Goal: Transaction & Acquisition: Book appointment/travel/reservation

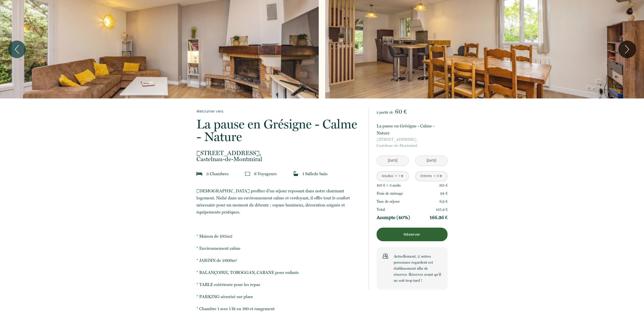
click at [413, 232] on p "Réserver" at bounding box center [411, 234] width 67 height 6
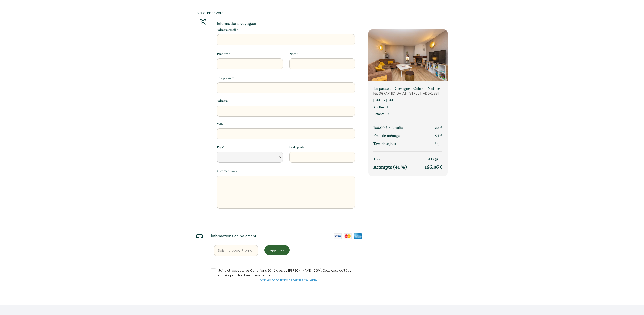
select select "Default select example"
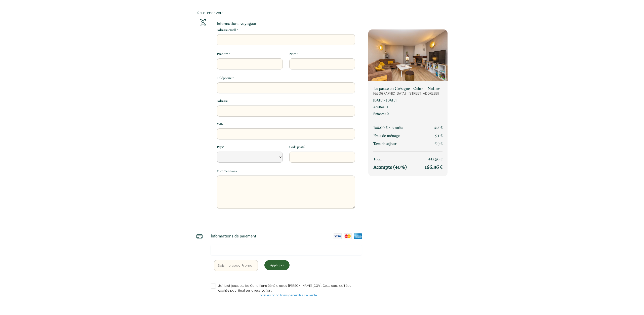
click at [252, 40] on input "Adresse email *" at bounding box center [286, 39] width 138 height 11
type input "l"
select select "Default select example"
type input "la"
select select "Default select example"
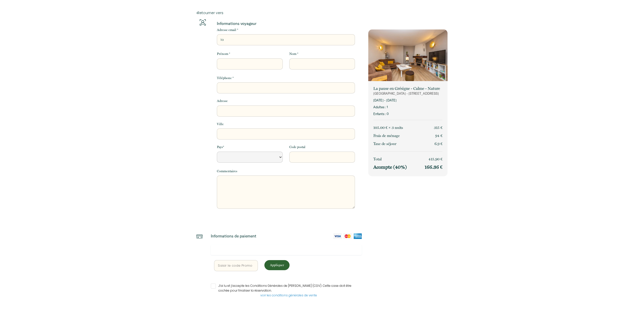
type input "lau"
select select "Default select example"
type input "laur"
select select "Default select example"
type input "laure"
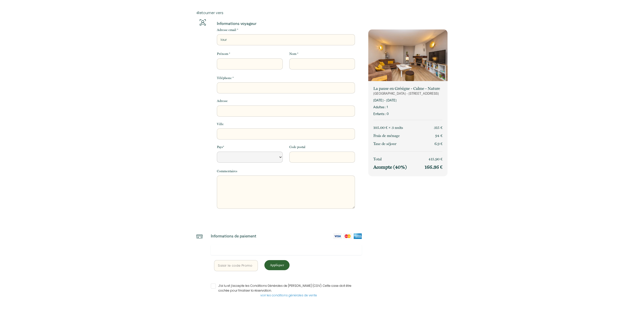
select select "Default select example"
type input "lauren"
select select "Default select example"
type input "[PERSON_NAME]"
select select "Default select example"
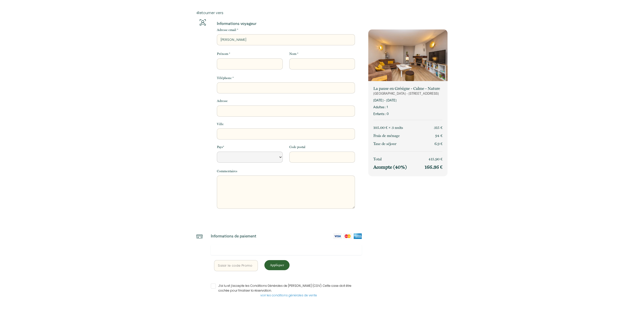
type input "[PERSON_NAME]."
select select "Default select example"
type input "[PERSON_NAME].w"
select select "Default select example"
type input "[PERSON_NAME].we"
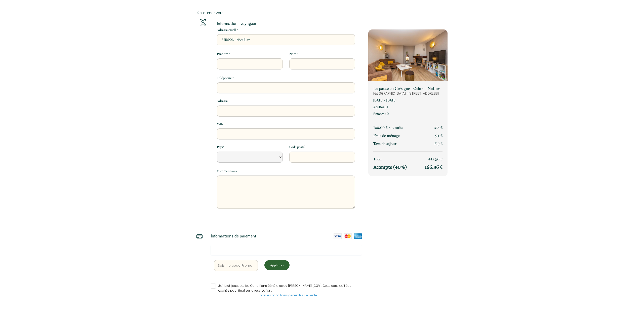
select select "Default select example"
type input "[PERSON_NAME].wen"
select select "Default select example"
type input "[PERSON_NAME].wend"
select select "Default select example"
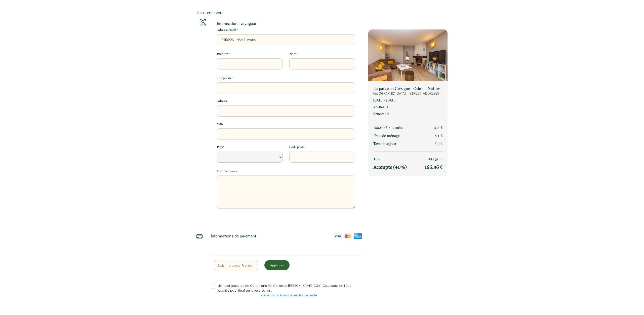
type input "[PERSON_NAME].wendl"
select select "Default select example"
type input "[PERSON_NAME].wendli"
select select "Default select example"
type input "[PERSON_NAME].wendlin"
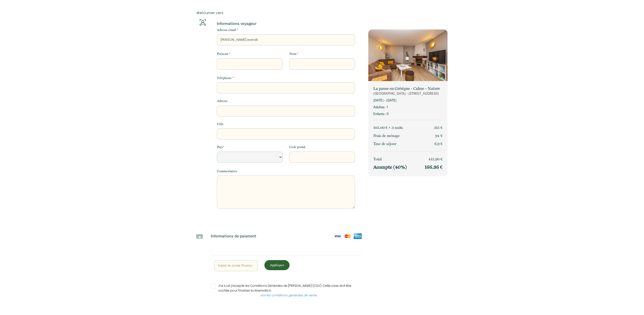
select select "Default select example"
type input "[PERSON_NAME].wendling"
select select "Default select example"
type input "[PERSON_NAME].wendling@"
select select "Default select example"
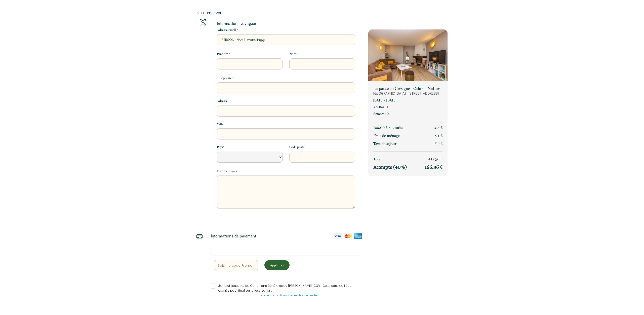
type input "[PERSON_NAME]"
select select "Default select example"
type input "[PERSON_NAME]"
select select "Default select example"
type input "[PERSON_NAME]"
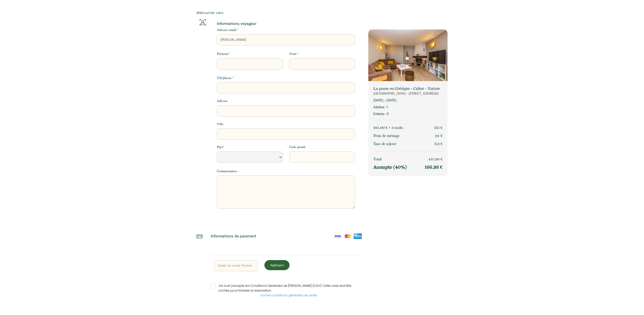
select select "Default select example"
type input "[PERSON_NAME]"
select select "Default select example"
type input "[PERSON_NAME]"
select select "Default select example"
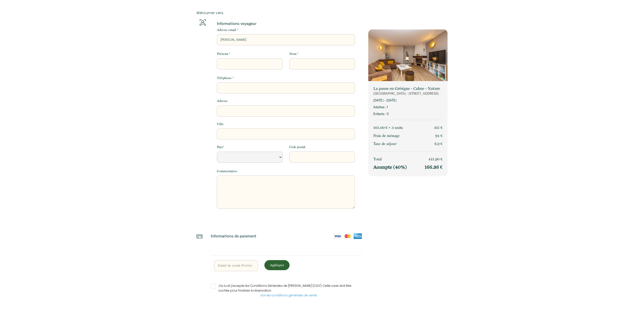
type input "[PERSON_NAME]"
select select "Default select example"
type input "laurent.wendling@agricul"
select select "Default select example"
type input "laurent.wendling@agricult"
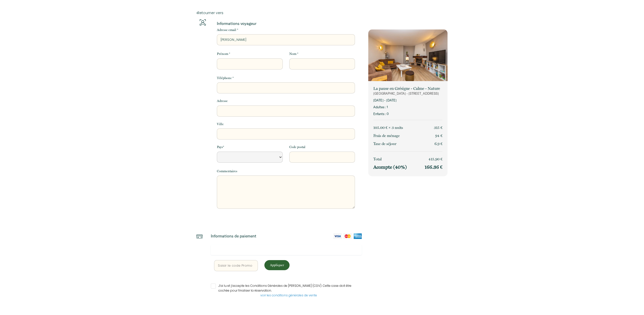
select select "Default select example"
type input "laurent.wendling@agricultu"
select select "Default select example"
type input "laurent.wendling@agricultur"
select select "Default select example"
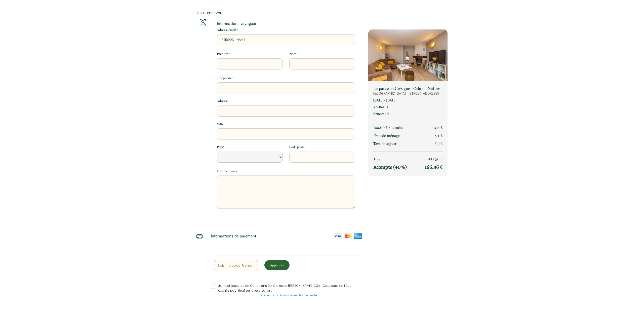
type input "laurent.wendling@agriculture"
select select "Default select example"
type input "laurent.wendling@agriculture."
select select "Default select example"
type input "laurent.wendling@agriculture.g"
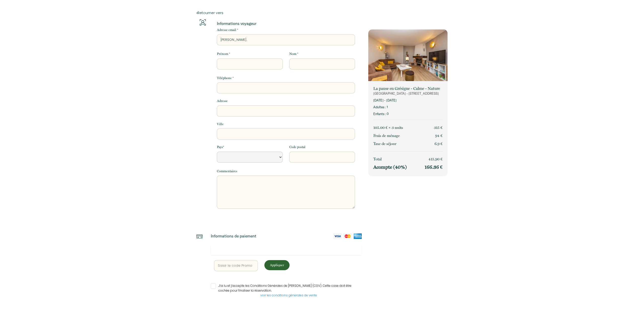
select select "Default select example"
type input "laurent.wendling@agriculture.go"
select select "Default select example"
type input "laurent.wendling@agriculture.gou"
select select "Default select example"
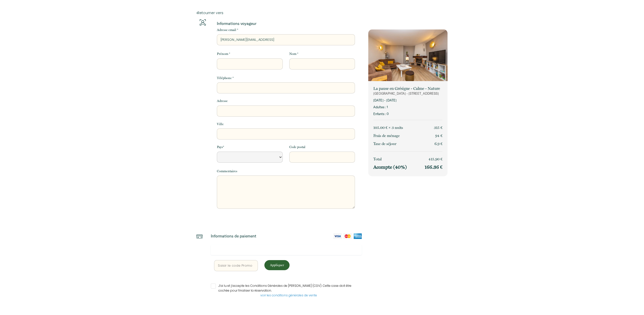
type input "laurent.wendling@agriculture.gouv"
select select "Default select example"
type input "laurent.wendling@agriculture.gouv."
select select "Default select example"
type input "laurent.wendling@agriculture.gouv.f"
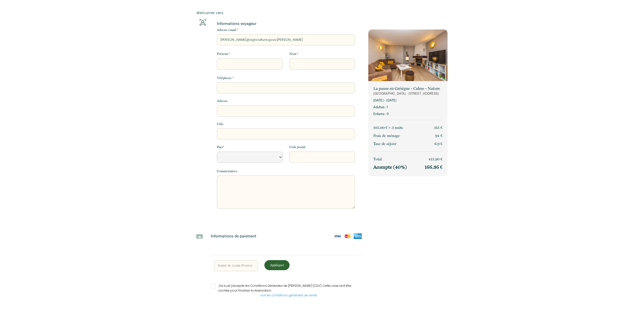
select select "Default select example"
type input "laurent.wendling@agriculture.gouv.fr"
select select "Default select example"
type input "laurent.wendling@agriculture.gouv.fr"
click at [247, 61] on input "Prénom *" at bounding box center [250, 63] width 66 height 11
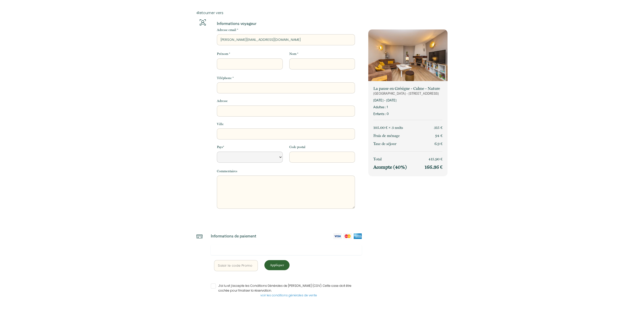
type input "l"
select select "Default select example"
type input "la"
select select "Default select example"
type input "lau"
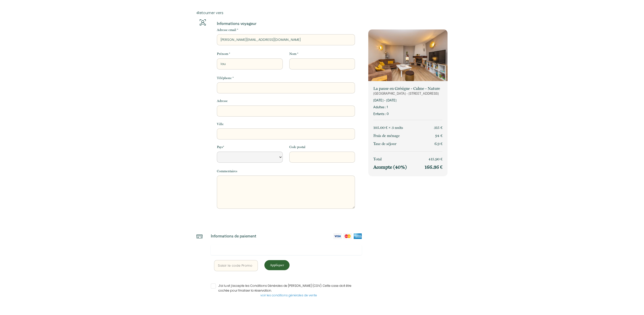
select select "Default select example"
type input "laur"
select select "Default select example"
type input "laure"
select select "Default select example"
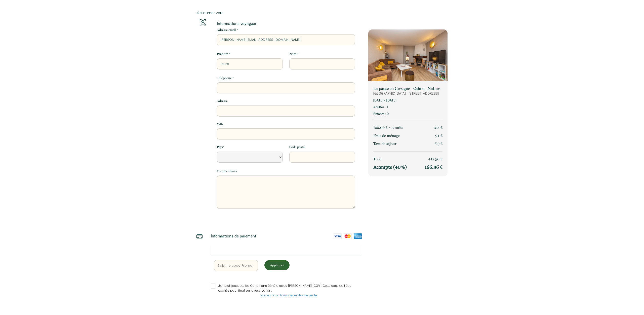
type input "lauren"
select select "Default select example"
type input "laurent"
select select "Default select example"
type input "laurent"
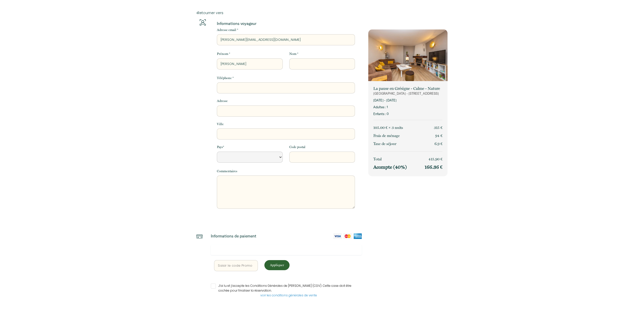
click at [296, 64] on input "Nom *" at bounding box center [322, 63] width 66 height 11
type input "w"
select select "Default select example"
type input "we"
select select "Default select example"
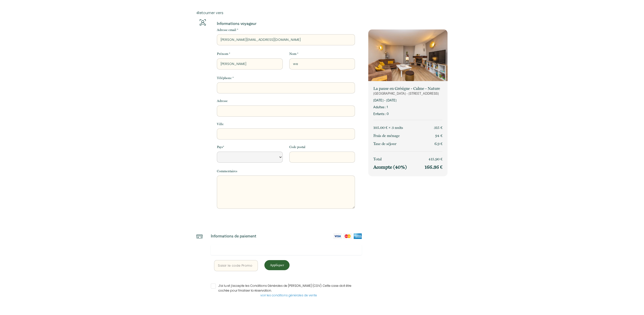
type input "wen"
select select "Default select example"
type input "wend"
select select "Default select example"
type input "wendl"
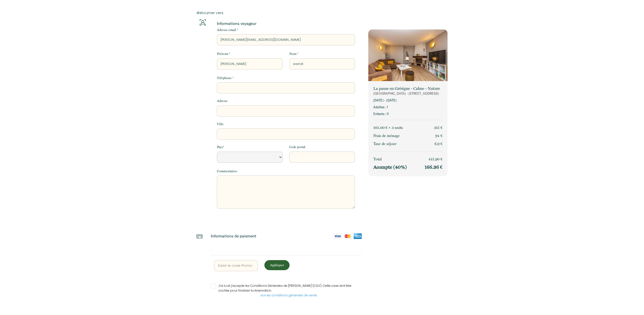
select select "Default select example"
type input "wendli"
select select "Default select example"
type input "wendlin"
select select "Default select example"
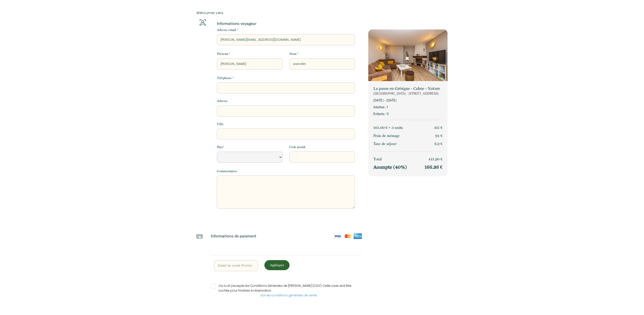
type input "wendling"
select select "Default select example"
type input "wendling"
drag, startPoint x: 286, startPoint y: 87, endPoint x: 283, endPoint y: 85, distance: 3.2
click at [286, 87] on input "Téléphone *" at bounding box center [286, 87] width 138 height 11
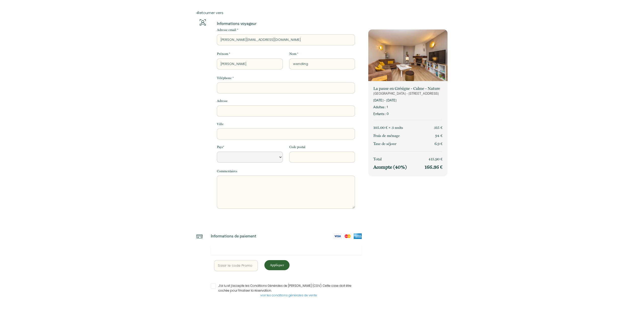
type input "0"
select select "Default select example"
type input "06"
select select "Default select example"
type input "066"
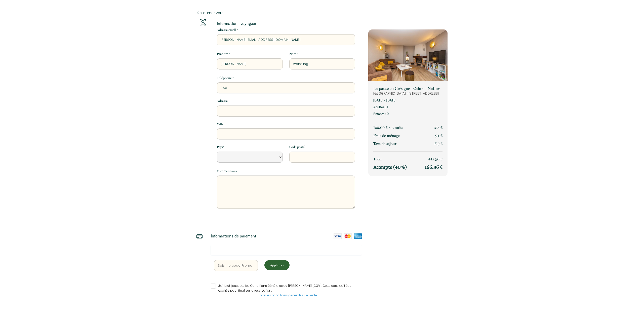
select select "Default select example"
type input "0663"
select select "Default select example"
type input "06635"
select select "Default select example"
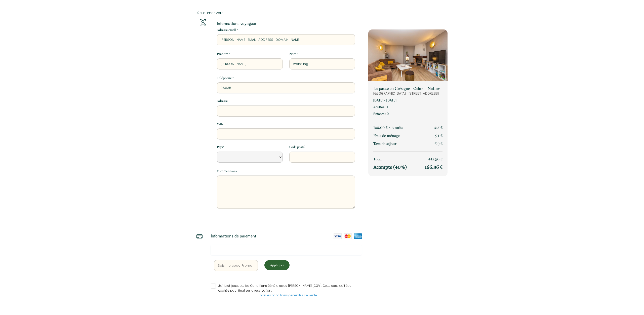
type input "066356"
select select "Default select example"
type input "0663564"
select select "Default select example"
type input "06635644"
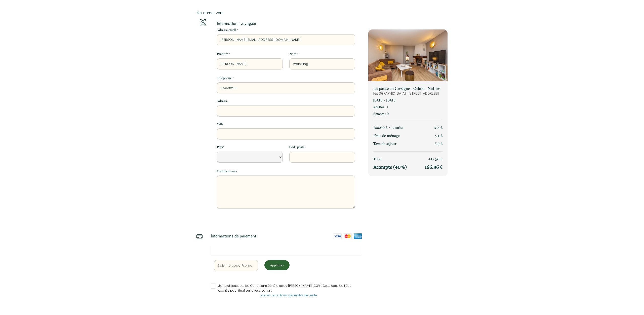
select select "Default select example"
type input "066356448"
select select "Default select example"
type input "0663564488"
select select "Default select example"
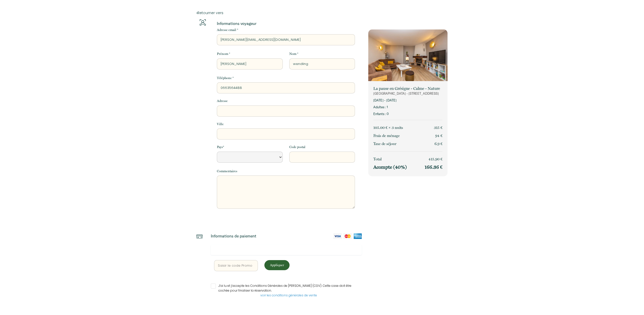
type input "0663564488"
drag, startPoint x: 287, startPoint y: 110, endPoint x: 279, endPoint y: 108, distance: 8.6
click at [286, 110] on input "Adresse" at bounding box center [286, 110] width 138 height 11
type input "3"
select select "Default select example"
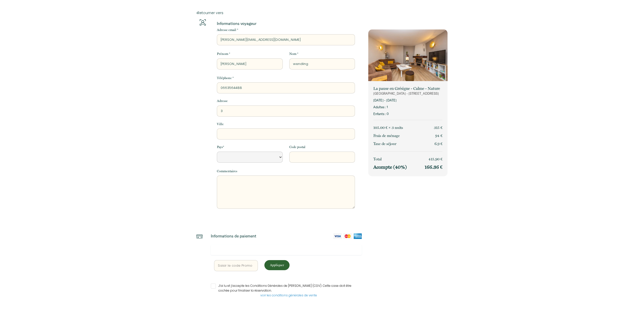
type input "32"
select select "Default select example"
type input "329"
select select "Default select example"
type input "329"
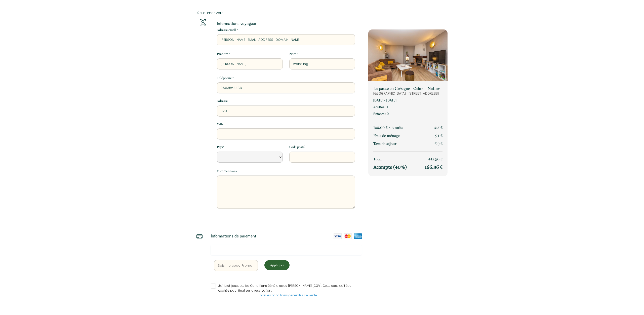
select select "Default select example"
type input "329 c"
select select "Default select example"
type input "329 ch"
select select "Default select example"
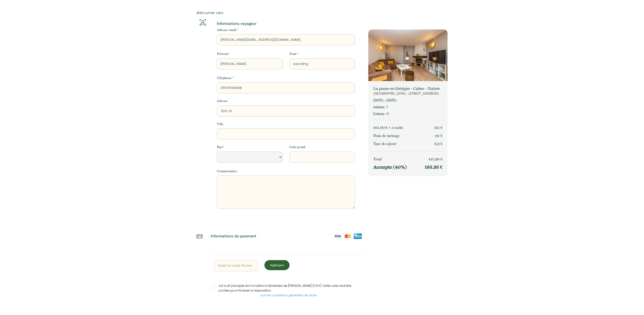
type input "329 che"
select select "Default select example"
type input "329 chem"
select select "Default select example"
type input "329 chemi"
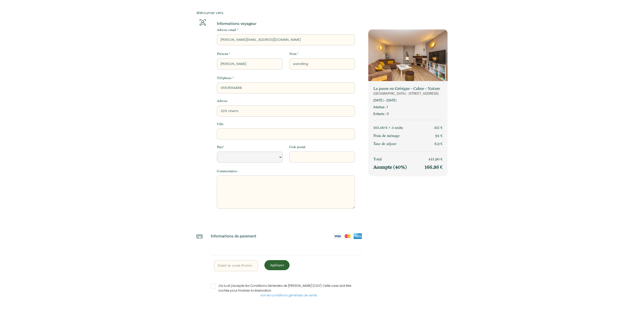
select select "Default select example"
type input "329 chemin"
select select "Default select example"
type input "329 chemin"
select select "Default select example"
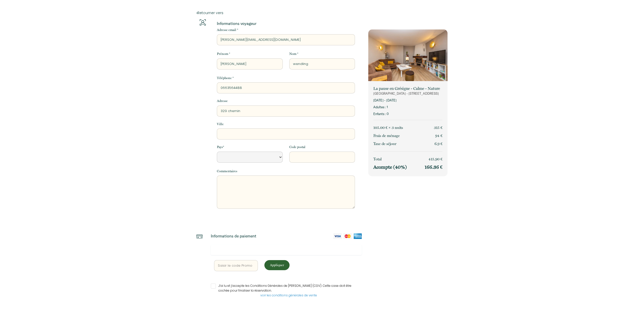
type input "[STREET_ADDRESS]"
select select "Default select example"
type input "329 chemin de"
select select "Default select example"
type input "329 chemin de"
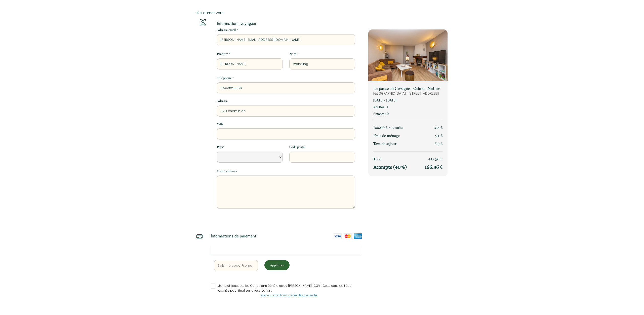
select select "Default select example"
type input "329 chemin de l"
select select "Default select example"
type input "[STREET_ADDRESS]"
select select "Default select example"
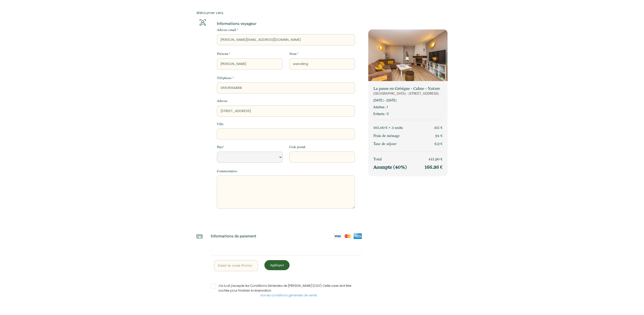
type input "[STREET_ADDRESS]"
select select "Default select example"
type input "[STREET_ADDRESS]"
select select "Default select example"
type input "[STREET_ADDRESS]"
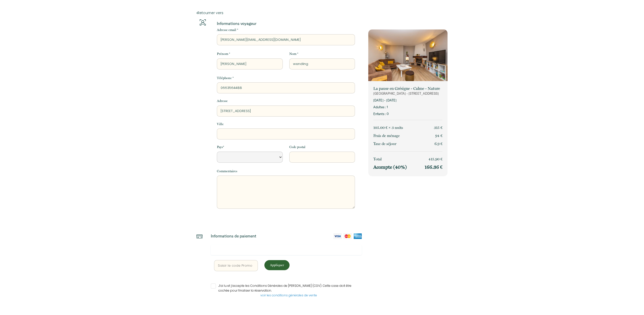
select select "Default select example"
type input "329 chemin de la com"
select select "Default select example"
type input "[STREET_ADDRESS] comb"
select select "Default select example"
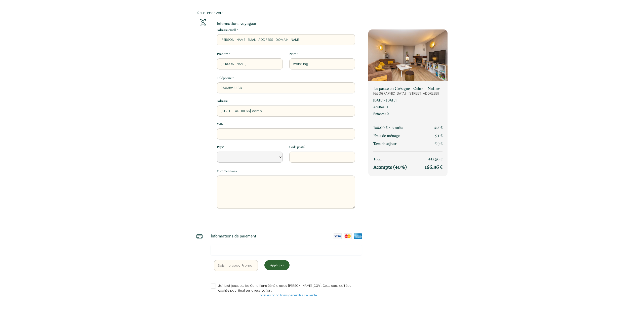
type input "329 chemin de la combe"
select select "Default select example"
type input "329 chemin de la combe"
select select "Default select example"
type input "329 chemin de la combe d"
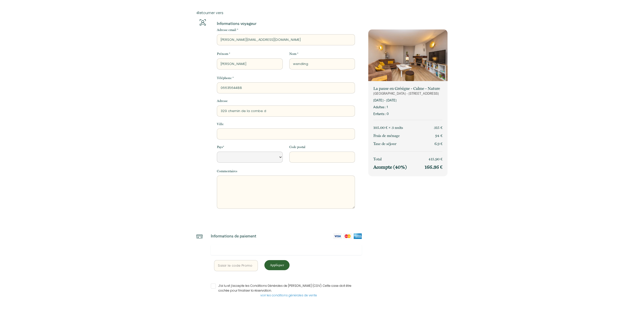
select select "Default select example"
type input "329 chemin de la combe de"
select select "Default select example"
type input "329 chemin de la combe de"
select select "Default select example"
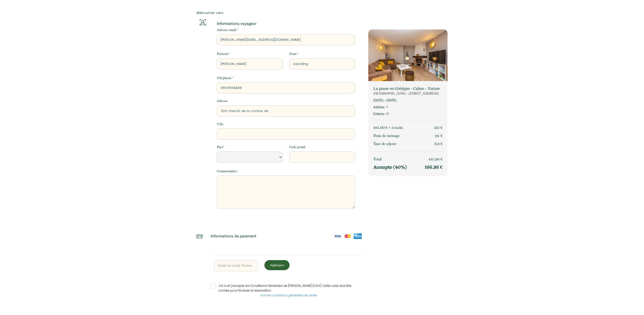
type input "329 chemin de la combe de g"
select select "Default select example"
type input "329 chemin de la combe de ga"
select select "Default select example"
type input "329 chemin de la combe de gal"
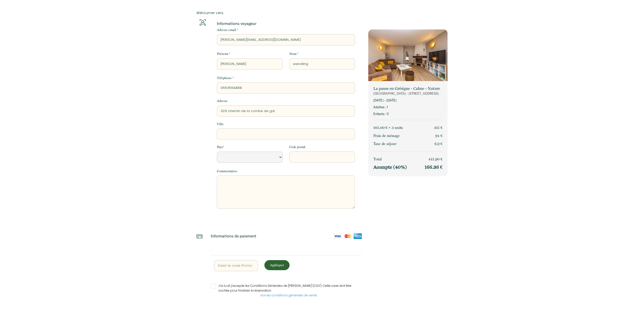
select select "Default select example"
type input "329 chemin de la combe de gala"
select select "Default select example"
type input "329 chemin de la combe de galan"
select select "Default select example"
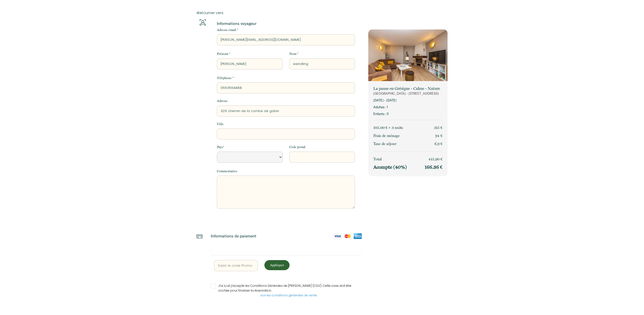
type input "329 chemin de la combe de galan"
click at [281, 132] on input "Ville" at bounding box center [286, 133] width 138 height 11
type input "g"
select select "Default select example"
type input "ga"
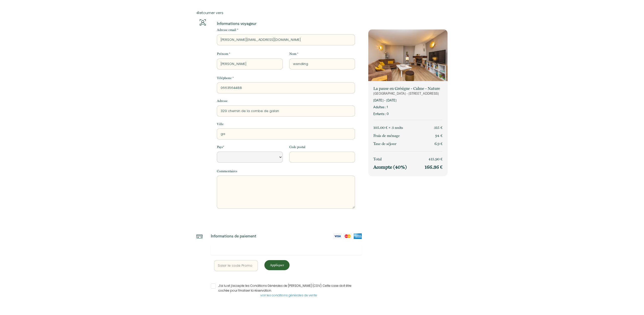
select select "Default select example"
type input "gai"
select select "Default select example"
type input "[PERSON_NAME]"
select select "Default select example"
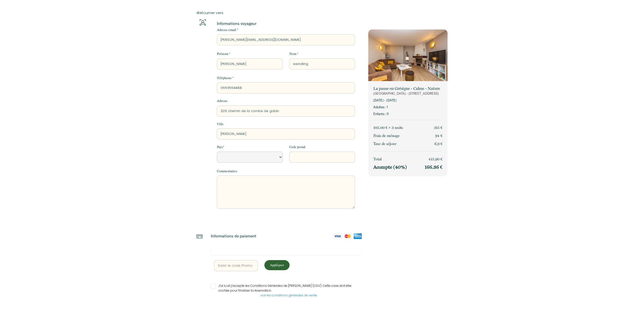
type input "gaill"
select select "Default select example"
click at [217, 151] on select "[GEOGRAPHIC_DATA] [GEOGRAPHIC_DATA] [GEOGRAPHIC_DATA] [GEOGRAPHIC_DATA] [GEOGRA…" at bounding box center [250, 156] width 66 height 11
click option "[GEOGRAPHIC_DATA]" at bounding box center [0, 0] width 0 height 0
click at [298, 157] on input "Code postal" at bounding box center [322, 156] width 66 height 11
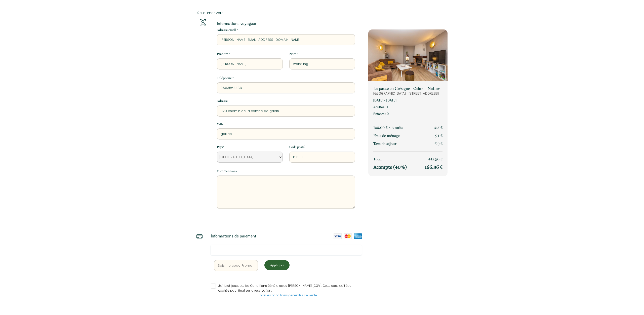
click at [213, 285] on input "J’ai lu et j’accepte les Conditions Générales de [PERSON_NAME] (CGV). Cette cas…" at bounding box center [286, 285] width 151 height 5
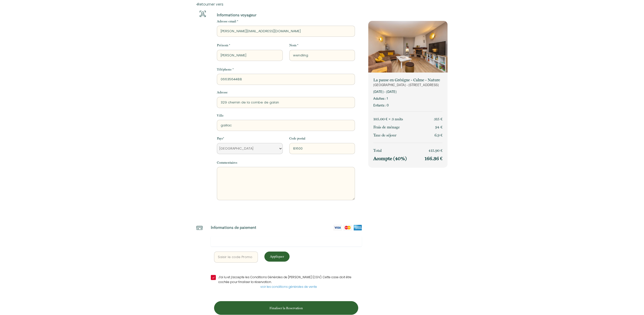
scroll to position [17, 0]
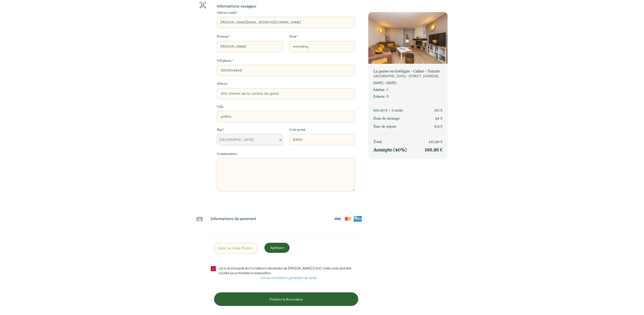
click at [295, 296] on p "Finaliser la Reservation" at bounding box center [286, 298] width 141 height 5
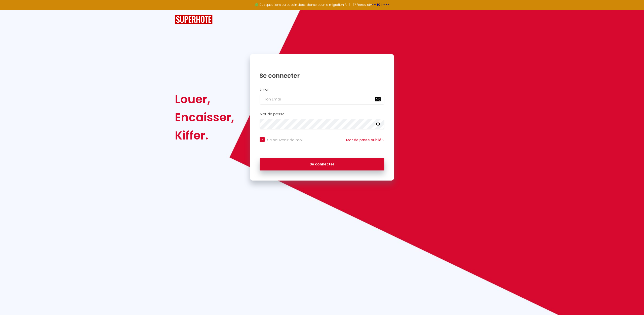
scroll to position [0, 0]
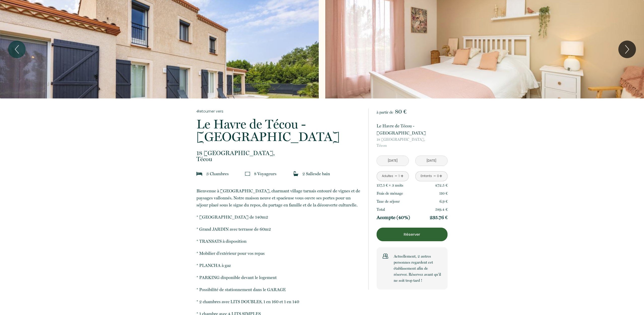
click at [419, 231] on p "Réserver" at bounding box center [411, 234] width 67 height 6
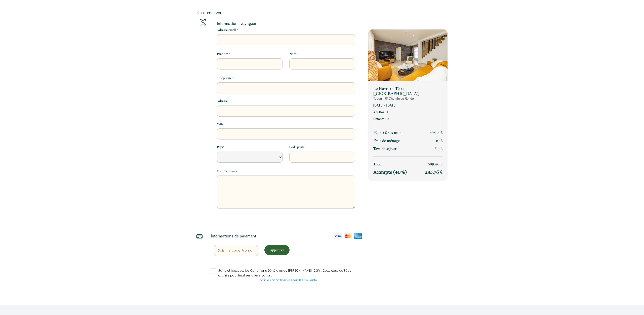
select select "Default select example"
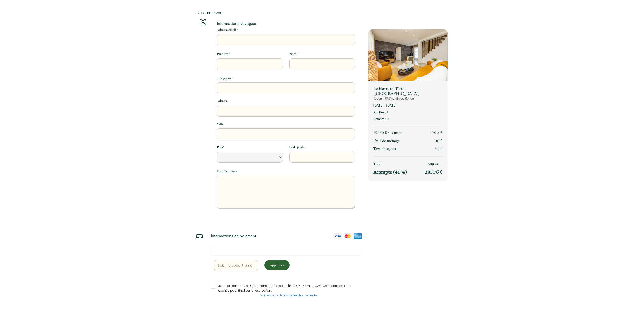
click at [253, 37] on input "Adresse email *" at bounding box center [286, 39] width 138 height 11
type input "l"
select select "Default select example"
type input "la"
select select "Default select example"
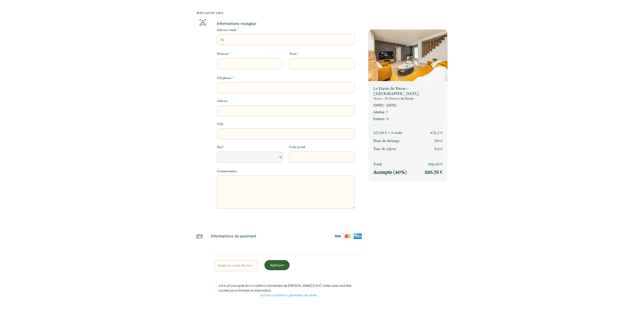
type input "lau"
select select "Default select example"
type input "laur"
select select "Default select example"
type input "laure"
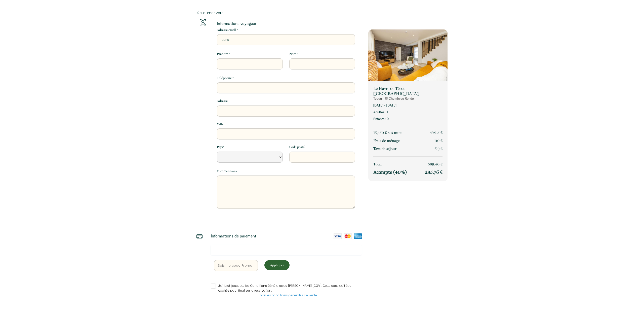
select select "Default select example"
type input "lauren"
select select "Default select example"
type input "[PERSON_NAME]"
select select "Default select example"
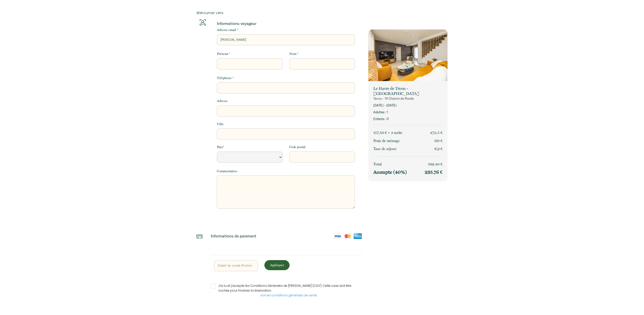
type input "[PERSON_NAME]."
select select "Default select example"
type input "[PERSON_NAME].w"
select select "Default select example"
type input "[PERSON_NAME].we"
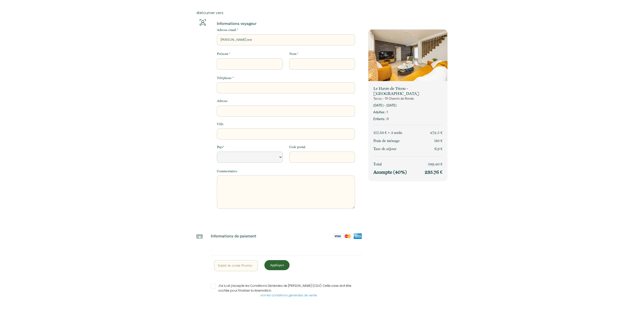
select select "Default select example"
type input "[PERSON_NAME].wen"
select select "Default select example"
type input "[PERSON_NAME].wend"
select select "Default select example"
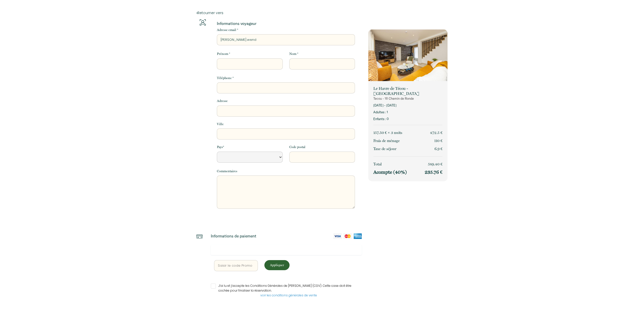
type input "[PERSON_NAME].wendl"
select select "Default select example"
type input "[PERSON_NAME].wendli"
select select "Default select example"
type input "[PERSON_NAME].wendlin"
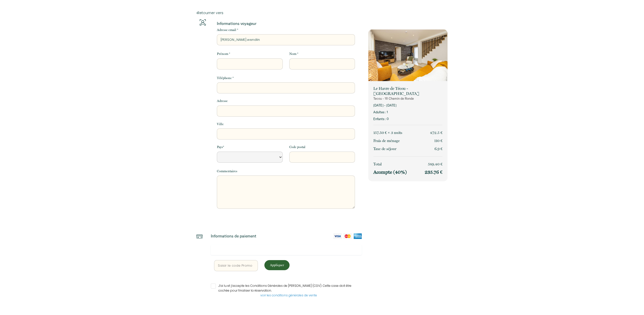
select select "Default select example"
type input "[PERSON_NAME].wendling"
select select "Default select example"
type input "[PERSON_NAME].wendling@"
select select "Default select example"
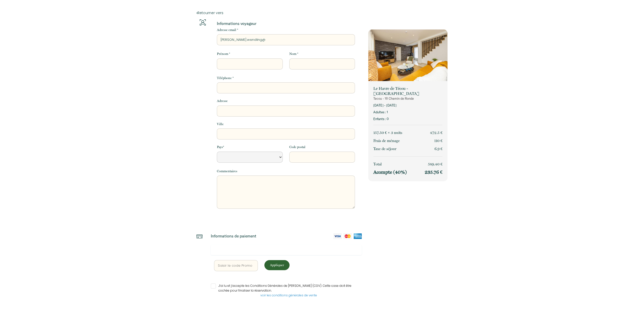
type input "[PERSON_NAME]"
select select "Default select example"
type input "[PERSON_NAME]"
select select "Default select example"
type input "[PERSON_NAME]"
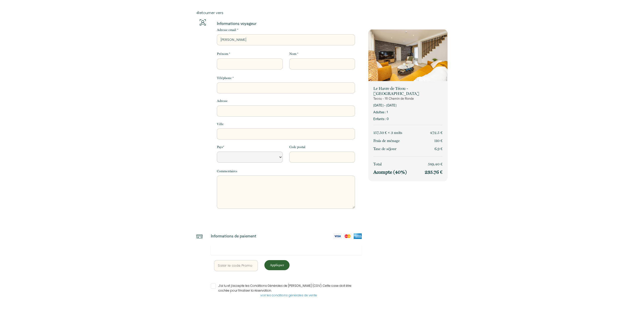
select select "Default select example"
type input "[PERSON_NAME]"
select select "Default select example"
type input "[PERSON_NAME]"
select select "Default select example"
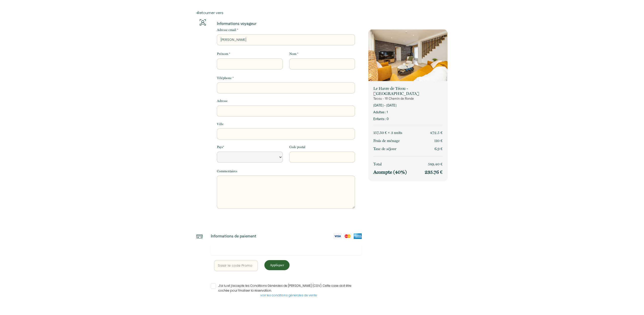
type input "[PERSON_NAME]"
select select "Default select example"
type input "[PERSON_NAME]"
select select "Default select example"
type input "[PERSON_NAME]"
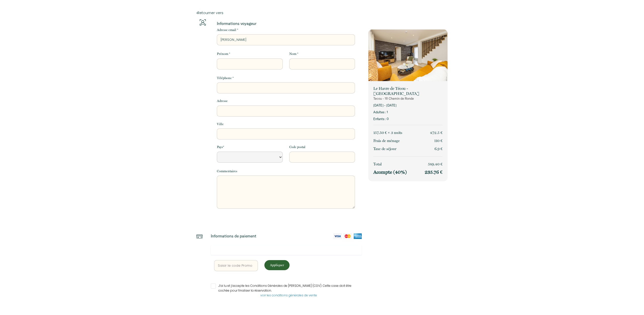
select select "Default select example"
type input "[PERSON_NAME]"
select select "Default select example"
type input "[PERSON_NAME]"
select select "Default select example"
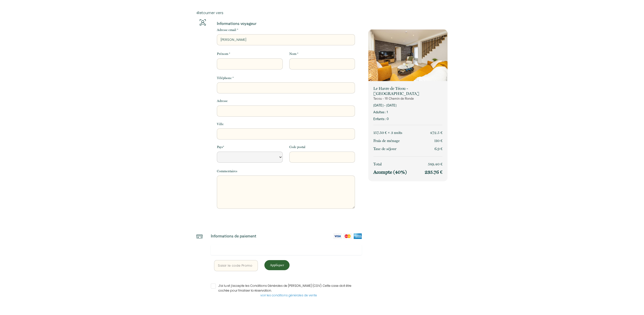
type input "[PERSON_NAME]"
select select "Default select example"
type input "laurent.wendling@agriculture."
select select "Default select example"
type input "laurent.wendling@agriculture.g"
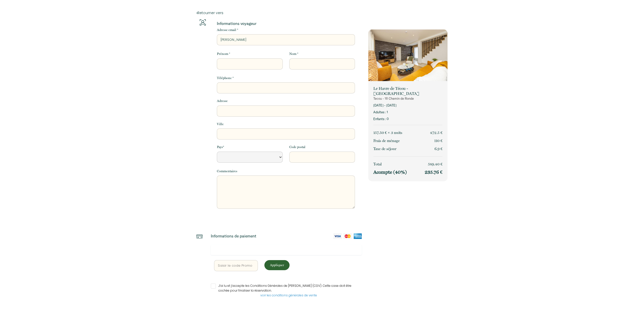
select select "Default select example"
type input "laurent.wendling@agriculture.go"
select select "Default select example"
type input "laurent.wendling@agriculture.gou"
select select "Default select example"
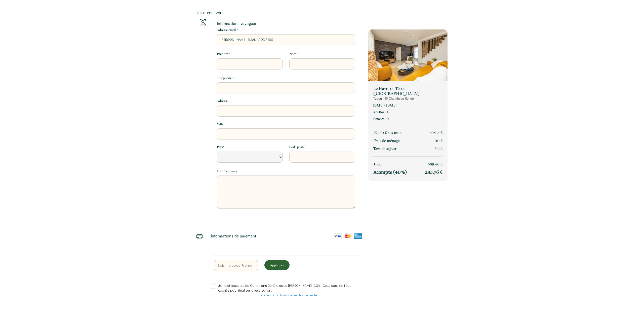
type input "laurent.wendling@agriculture.gouv"
select select "Default select example"
type input "laurent.wendling@agriculture.gouv."
select select "Default select example"
type input "laurent.wendling@agriculture.gouv.f"
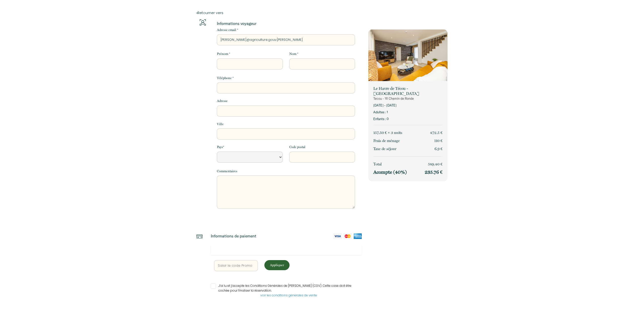
select select "Default select example"
type input "laurent.wendling@agriculture.gouv.fr"
select select "Default select example"
type input "laurent.wendling@agriculture.gouv.fr"
click at [238, 63] on input "Prénom *" at bounding box center [250, 63] width 66 height 11
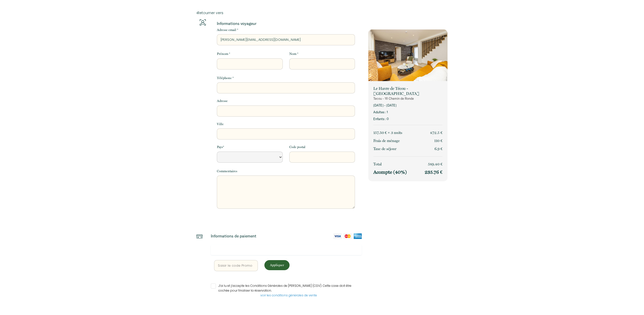
type input "l"
select select "Default select example"
type input "la"
select select "Default select example"
type input "lau"
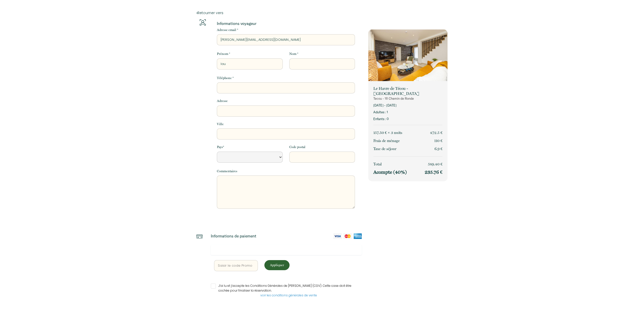
select select "Default select example"
type input "laur"
select select "Default select example"
type input "laure"
select select "Default select example"
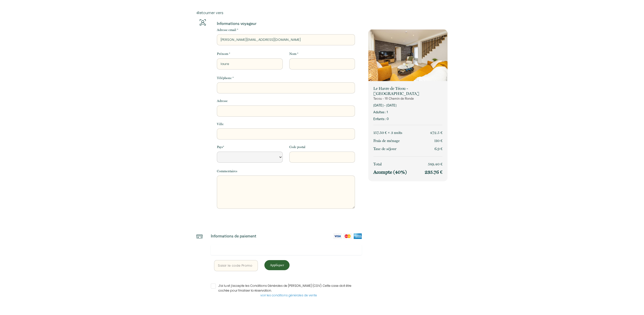
type input "lauren"
select select "Default select example"
type input "laurent"
select select "Default select example"
type input "laurent"
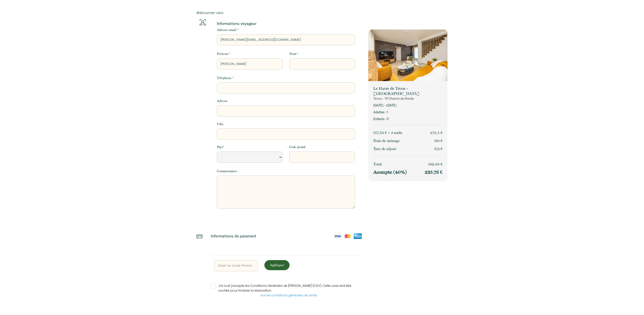
click at [313, 63] on input "Nom *" at bounding box center [322, 63] width 66 height 11
type input "w"
select select "Default select example"
type input "we"
select select "Default select example"
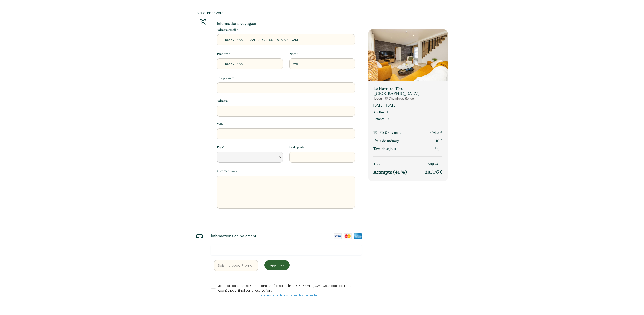
type input "wen"
select select "Default select example"
type input "wend"
select select "Default select example"
type input "wendl"
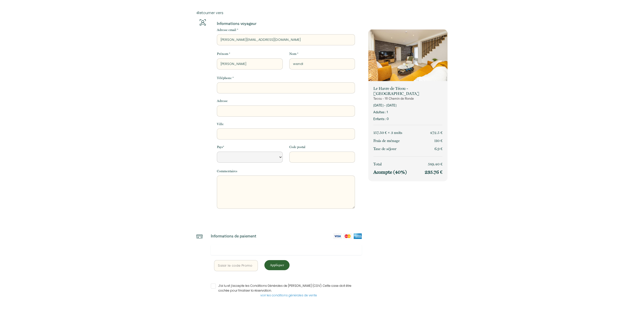
select select "Default select example"
type input "wendli"
select select "Default select example"
type input "wendlin"
select select "Default select example"
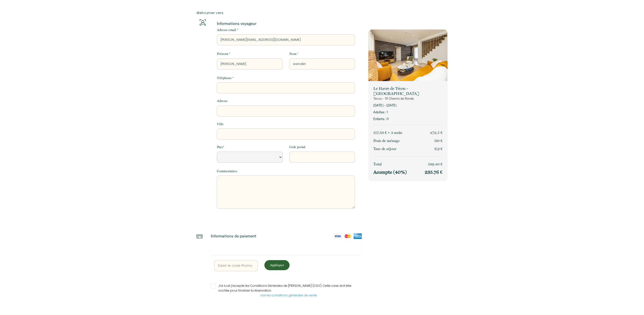
type input "wendling"
select select "Default select example"
type input "wendling"
drag, startPoint x: 282, startPoint y: 88, endPoint x: 282, endPoint y: 84, distance: 3.5
click at [282, 88] on input "Téléphone *" at bounding box center [286, 87] width 138 height 11
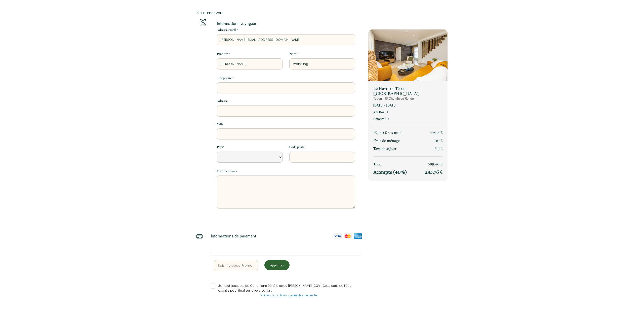
type input "0"
select select "Default select example"
type input "06"
select select "Default select example"
type input "066"
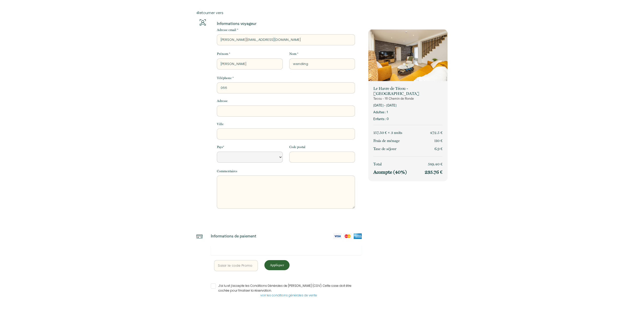
select select "Default select example"
type input "0663"
select select "Default select example"
type input "06635"
select select "Default select example"
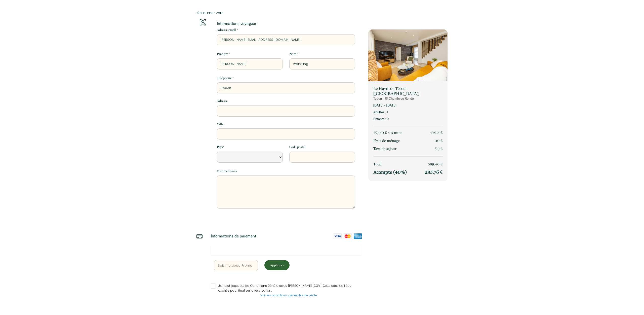
type input "066356"
select select "Default select example"
type input "0663564"
select select "Default select example"
type input "06635644"
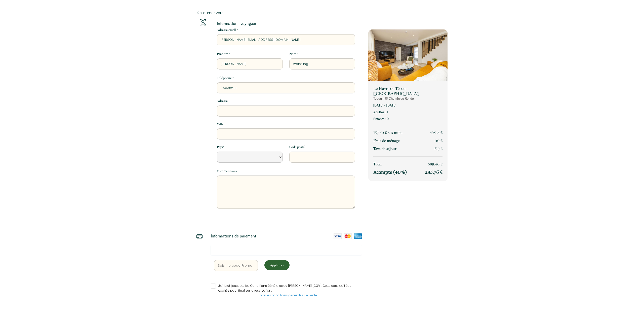
select select "Default select example"
type input "066356448"
select select "Default select example"
type input "0663564488"
select select "Default select example"
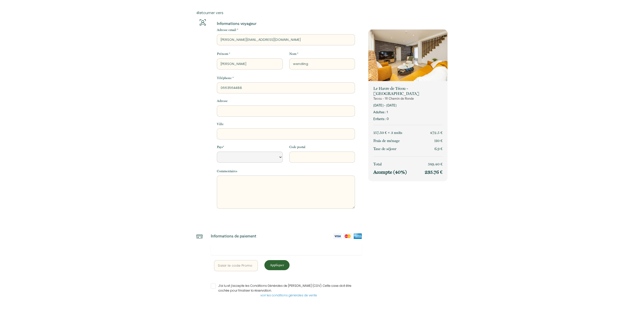
type input "0663564488"
drag, startPoint x: 264, startPoint y: 111, endPoint x: 268, endPoint y: 107, distance: 5.5
click at [265, 110] on input "Adresse" at bounding box center [286, 110] width 138 height 11
type input "3"
select select "Default select example"
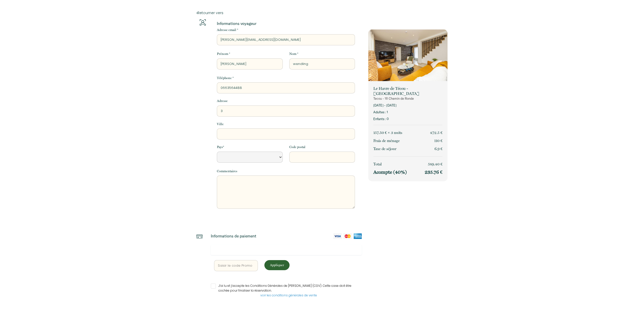
type input "32"
select select "Default select example"
type input "329"
select select "Default select example"
type input "329"
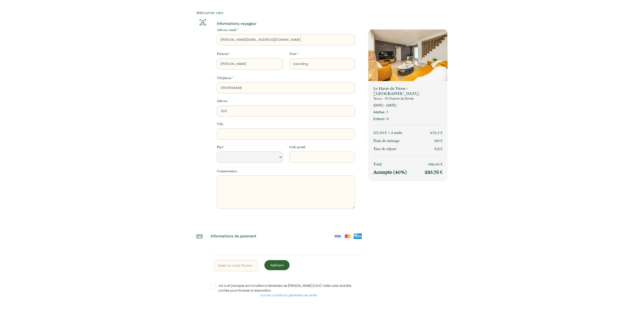
select select "Default select example"
type input "329 c"
select select "Default select example"
type input "329 ch"
select select "Default select example"
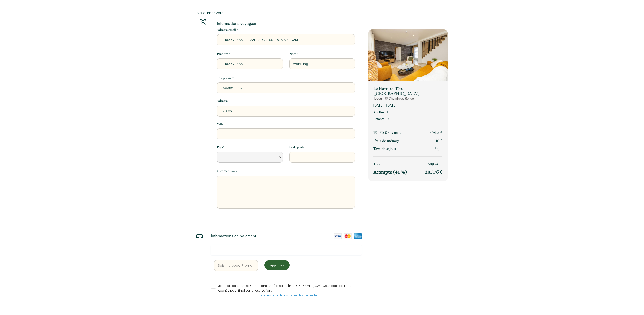
type input "329 che"
select select "Default select example"
type input "329 chem"
select select "Default select example"
type input "329 chemi"
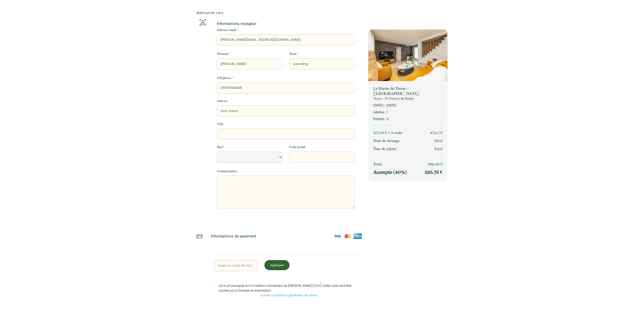
select select "Default select example"
type input "329 chemin"
select select "Default select example"
type input "329 chemin"
select select "Default select example"
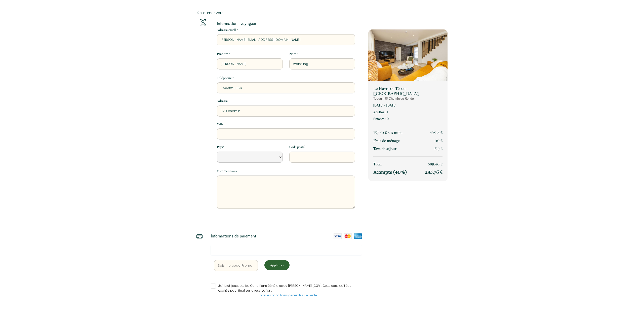
type input "[STREET_ADDRESS]"
select select "Default select example"
type input "329 chemin de"
select select "Default select example"
type input "329 chemin de"
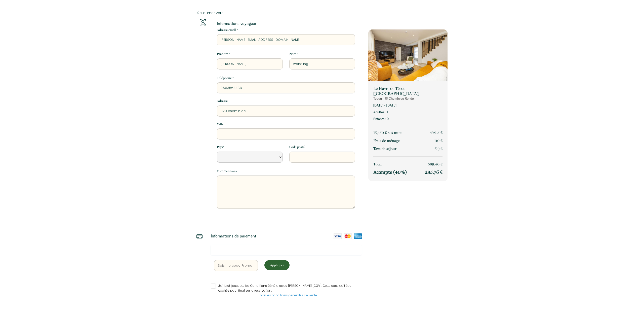
select select "Default select example"
type input "329 chemin de l"
select select "Default select example"
type input "[STREET_ADDRESS]"
select select "Default select example"
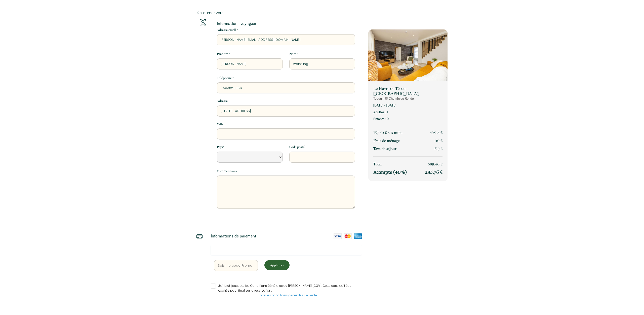
type input "[STREET_ADDRESS]"
select select "Default select example"
type input "[STREET_ADDRESS]"
select select "Default select example"
type input "[STREET_ADDRESS]"
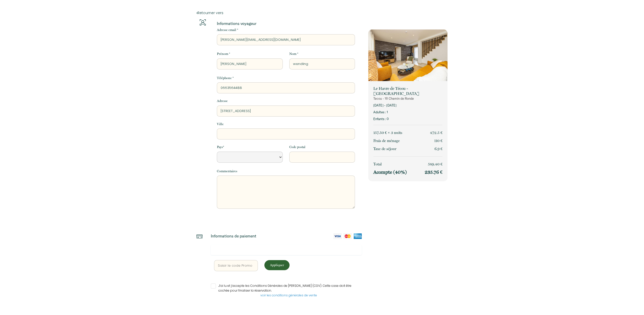
select select "Default select example"
type input "329 chemin de la com"
select select "Default select example"
type input "[STREET_ADDRESS] comb"
select select "Default select example"
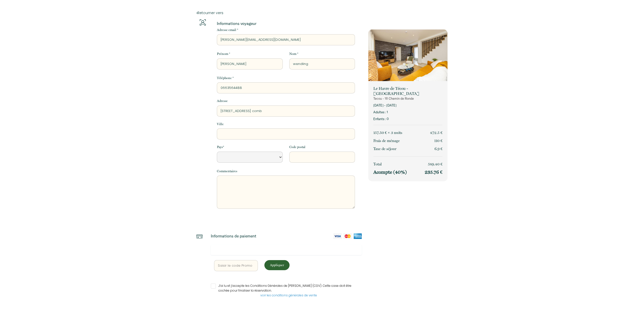
type input "329 chemin de la combe"
select select "Default select example"
type input "329 chemin de la combe"
select select "Default select example"
type input "329 chemin de la combe d"
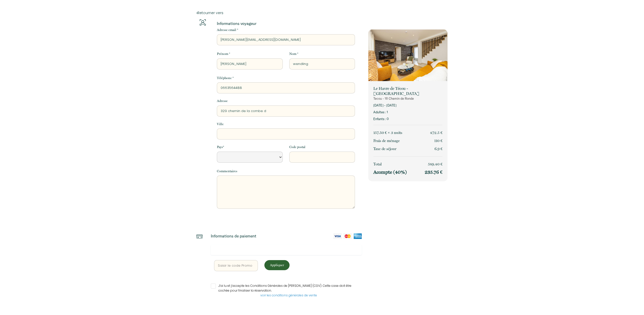
select select "Default select example"
type input "329 chemin de la combe de"
select select "Default select example"
type input "329 chemin de la combe de"
select select "Default select example"
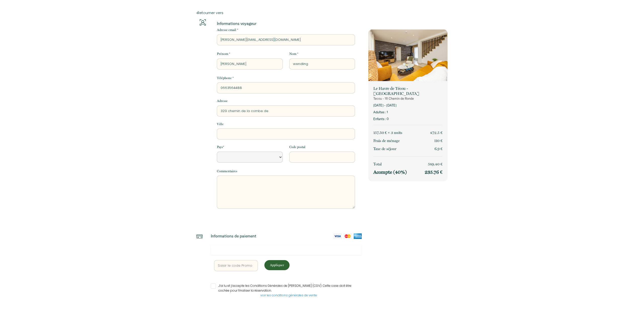
type input "329 chemin de la combe de g"
select select "Default select example"
type input "329 chemin de la combe de ga"
select select "Default select example"
type input "329 chemin de la combe de gal"
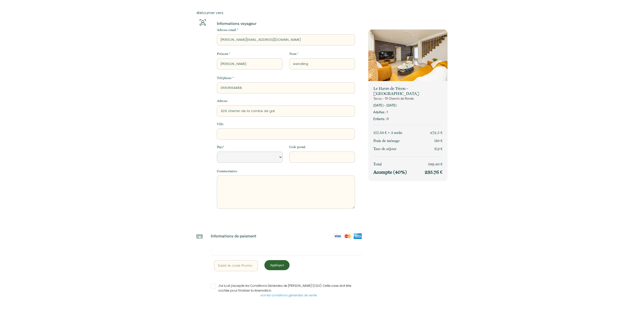
select select "Default select example"
type input "329 chemin de la combe de gala"
select select "Default select example"
type input "329 chemin de la combe de galan"
select select "Default select example"
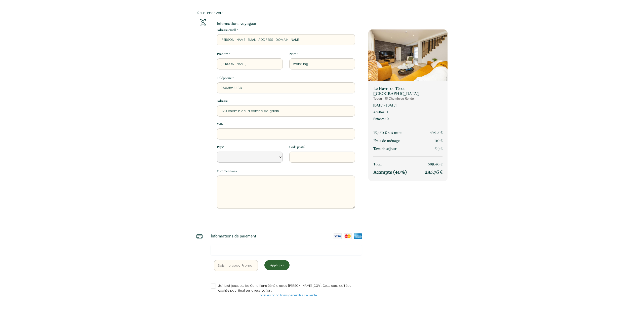
type input "329 chemin de la combe de galan"
drag, startPoint x: 267, startPoint y: 133, endPoint x: 271, endPoint y: 129, distance: 5.8
click at [268, 133] on input "Ville" at bounding box center [286, 133] width 138 height 11
type input "g"
select select "Default select example"
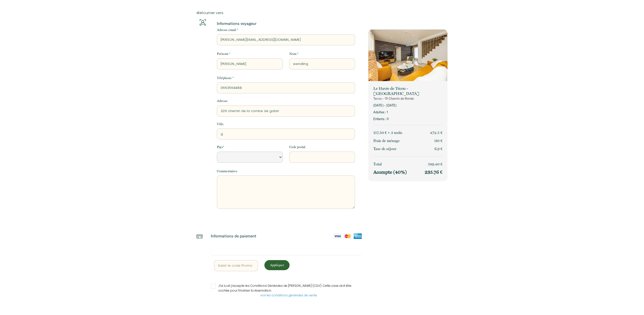
type input "ga"
select select "Default select example"
type input "gai"
select select "Default select example"
type input "[PERSON_NAME]"
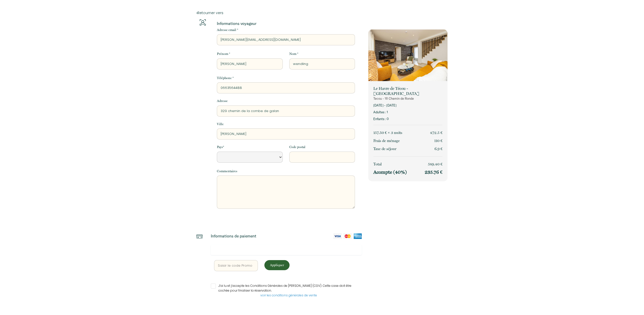
select select "Default select example"
type input "gaill"
select select "Default select example"
click at [217, 151] on select "[GEOGRAPHIC_DATA] [GEOGRAPHIC_DATA] [GEOGRAPHIC_DATA] [GEOGRAPHIC_DATA] [GEOGRA…" at bounding box center [250, 156] width 66 height 11
click option "[GEOGRAPHIC_DATA]" at bounding box center [0, 0] width 0 height 0
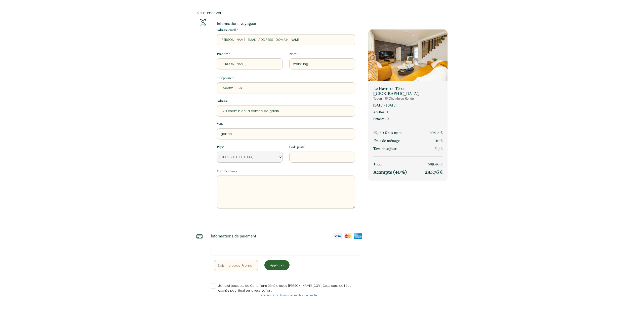
click at [300, 157] on input "Code postal" at bounding box center [322, 156] width 66 height 11
drag, startPoint x: 212, startPoint y: 285, endPoint x: 217, endPoint y: 284, distance: 4.4
click at [213, 285] on input "J’ai lu et j’accepte les Conditions Générales de [PERSON_NAME] (CGV). Cette cas…" at bounding box center [286, 285] width 151 height 5
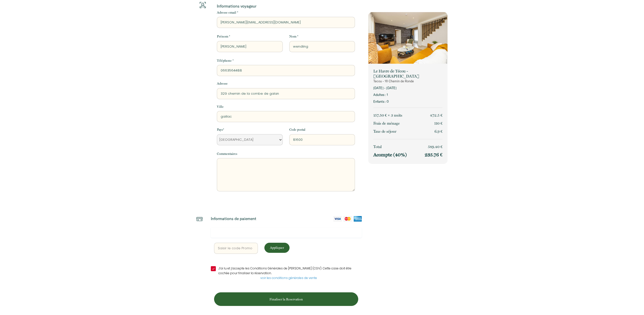
click at [286, 296] on p "Finaliser la Reservation" at bounding box center [286, 298] width 141 height 5
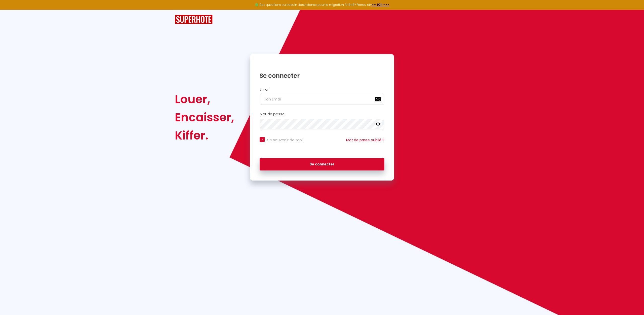
scroll to position [0, 0]
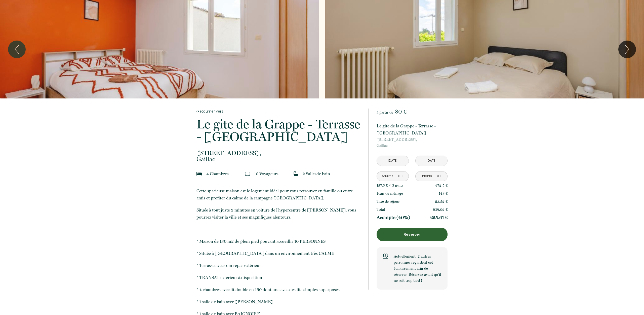
click at [395, 176] on link "-" at bounding box center [395, 176] width 3 height 8
click at [441, 176] on link "+" at bounding box center [440, 176] width 3 height 8
click at [440, 175] on link "+" at bounding box center [440, 176] width 3 height 8
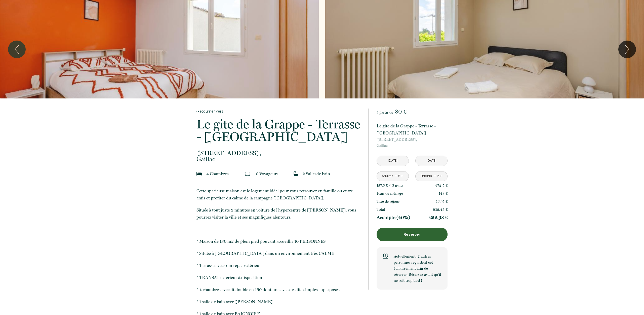
click at [440, 175] on link "+" at bounding box center [440, 176] width 3 height 8
click at [414, 233] on p "Réserver" at bounding box center [411, 234] width 67 height 6
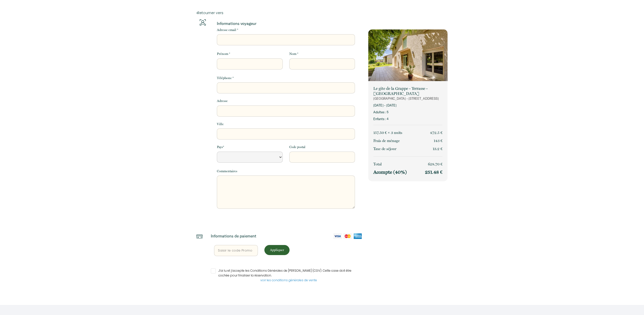
select select "Default select example"
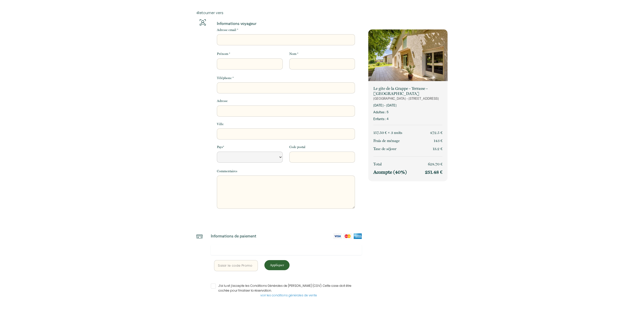
click at [281, 39] on input "Adresse email *" at bounding box center [286, 39] width 138 height 11
type input "l"
select select "Default select example"
type input "la"
select select "Default select example"
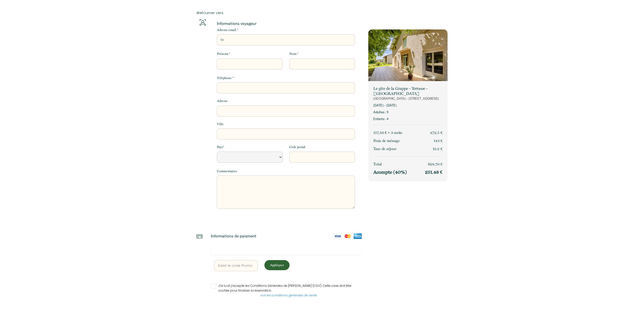
type input "lau"
select select "Default select example"
type input "laur"
select select "Default select example"
type input "laure"
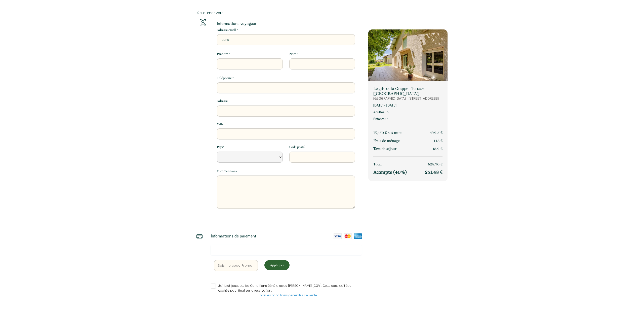
select select "Default select example"
type input "lauren"
select select "Default select example"
type input "[PERSON_NAME]"
select select "Default select example"
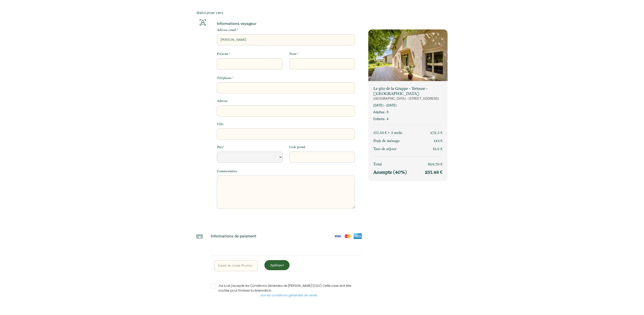
type input "[PERSON_NAME]."
select select "Default select example"
type input "[PERSON_NAME].w"
select select "Default select example"
type input "[PERSON_NAME].we"
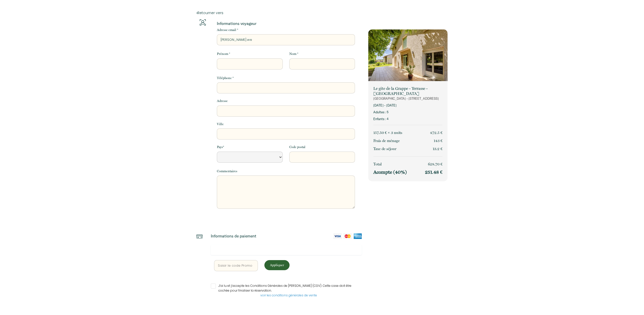
select select "Default select example"
type input "[PERSON_NAME].wen"
select select "Default select example"
type input "[PERSON_NAME].wend"
select select "Default select example"
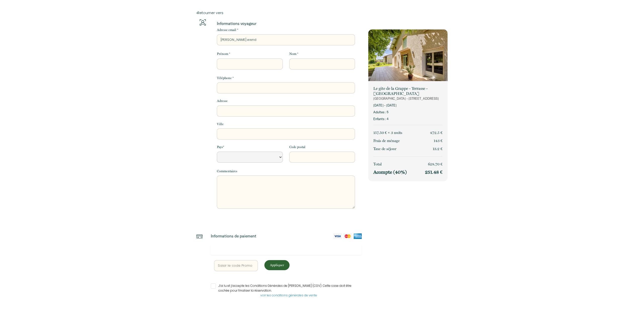
type input "[PERSON_NAME].wendl"
select select "Default select example"
type input "[PERSON_NAME].wendli"
select select "Default select example"
type input "[PERSON_NAME].wendlin"
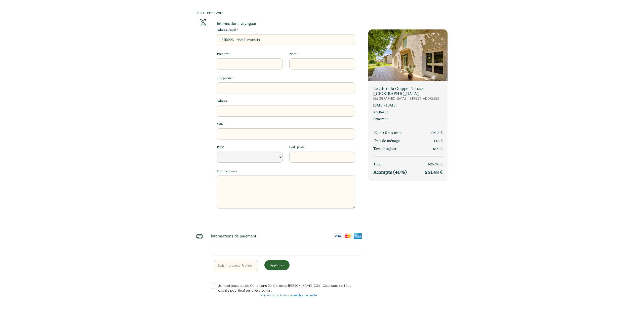
select select "Default select example"
type input "[PERSON_NAME].wendling"
select select "Default select example"
type input "[PERSON_NAME].wendling@"
select select "Default select example"
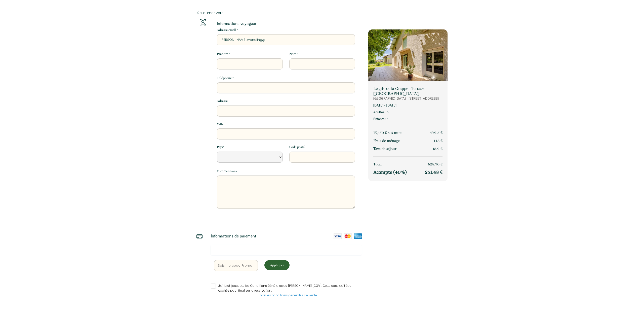
type input "[PERSON_NAME]"
select select "Default select example"
type input "[PERSON_NAME]"
select select "Default select example"
type input "[PERSON_NAME]"
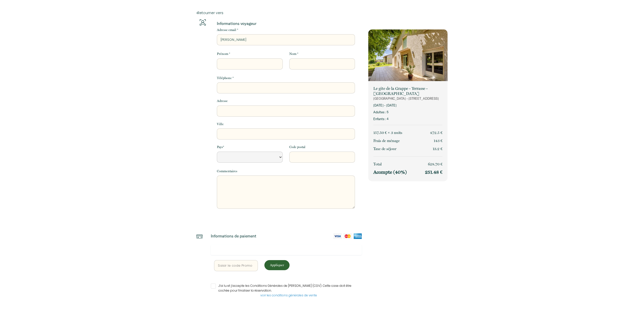
select select "Default select example"
type input "[PERSON_NAME]"
select select "Default select example"
type input "[PERSON_NAME]"
select select "Default select example"
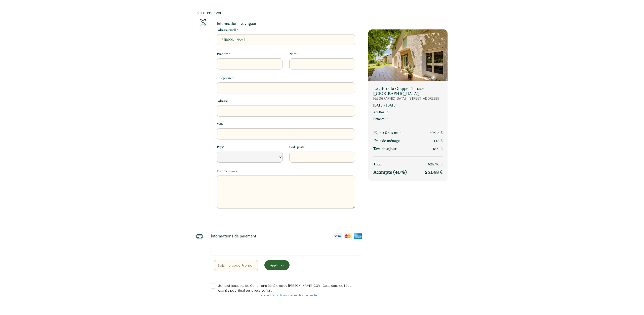
type input "[PERSON_NAME]"
select select "Default select example"
type input "[PERSON_NAME]"
select select "Default select example"
type input "[PERSON_NAME]"
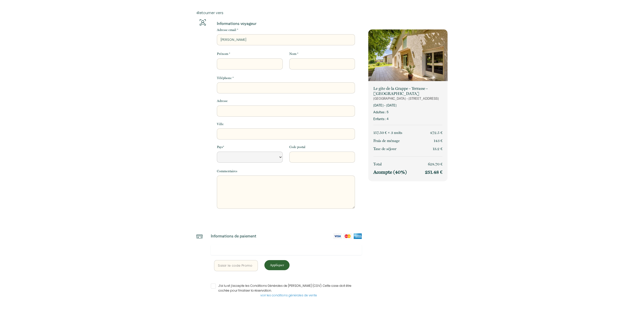
select select "Default select example"
type input "[PERSON_NAME]"
select select "Default select example"
type input "[PERSON_NAME]"
select select "Default select example"
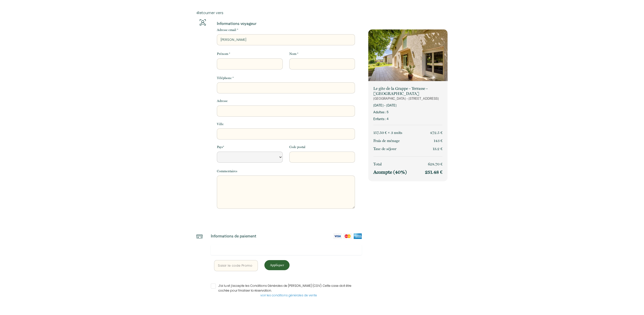
type input "[PERSON_NAME]"
select select "Default select example"
type input "[PERSON_NAME]."
select select "Default select example"
type input "[PERSON_NAME]"
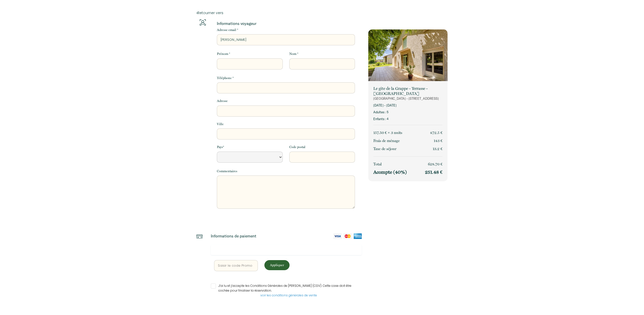
select select "Default select example"
type input "[PERSON_NAME][EMAIL_ADDRESS]"
select select "Default select example"
type input "[PERSON_NAME][EMAIL_ADDRESS]"
select select "Default select example"
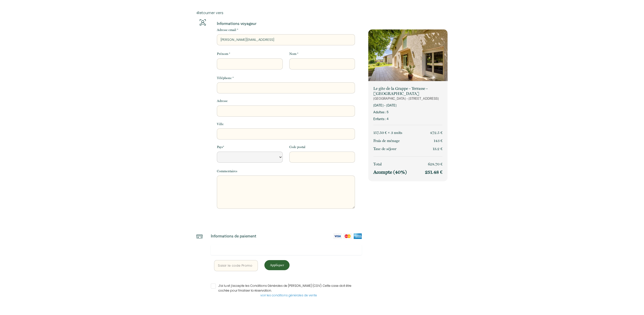
type input "[PERSON_NAME][EMAIL_ADDRESS]"
select select "Default select example"
type input "[PERSON_NAME][EMAIL_ADDRESS]."
select select "Default select example"
type input "[PERSON_NAME]@agriculture.gouv.[PERSON_NAME]"
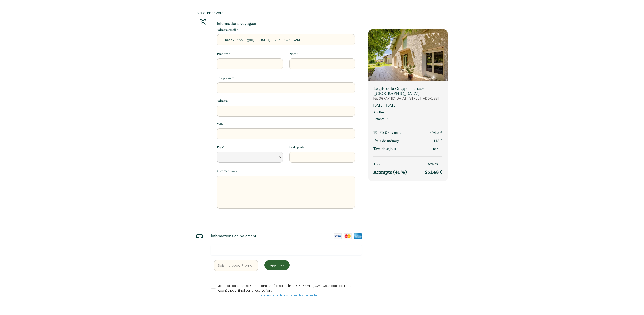
select select "Default select example"
type input "[PERSON_NAME][EMAIL_ADDRESS][DOMAIN_NAME]"
select select "Default select example"
type input "[PERSON_NAME][EMAIL_ADDRESS][DOMAIN_NAME]"
drag, startPoint x: 269, startPoint y: 64, endPoint x: 271, endPoint y: 59, distance: 5.6
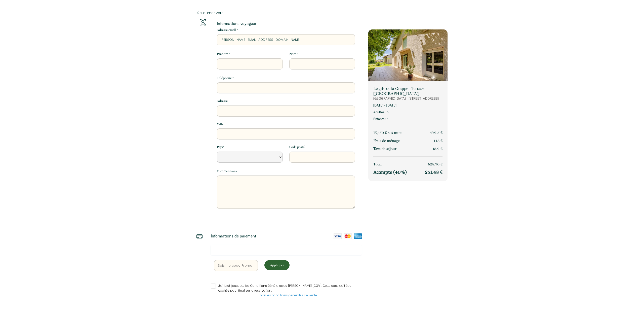
click at [270, 63] on input "Prénom *" at bounding box center [250, 63] width 66 height 11
type input "l"
select select "Default select example"
type input "la"
select select "Default select example"
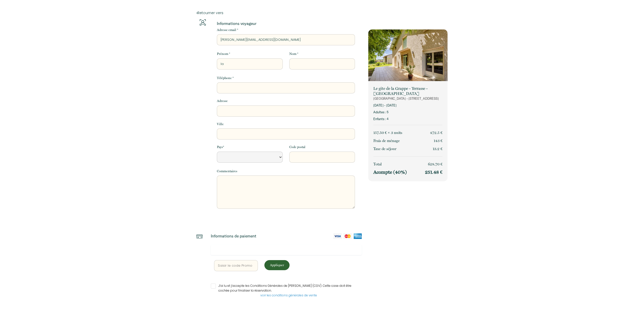
type input "lau"
select select "Default select example"
type input "laur"
select select "Default select example"
type input "laure"
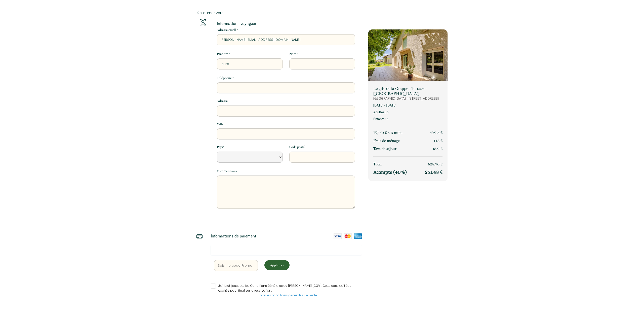
select select "Default select example"
type input "lauren"
select select "Default select example"
type input "[PERSON_NAME]"
select select "Default select example"
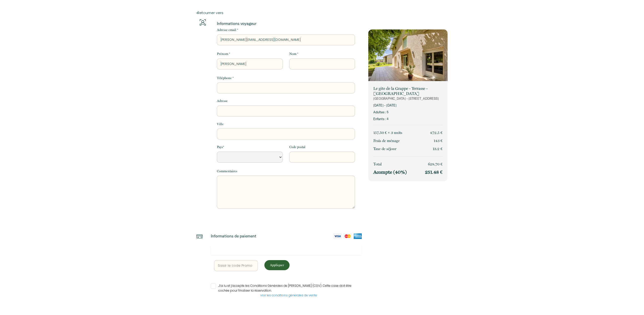
type input "[PERSON_NAME]"
click at [317, 62] on input "Nom *" at bounding box center [322, 63] width 66 height 11
type input "w"
select select "Default select example"
type input "we"
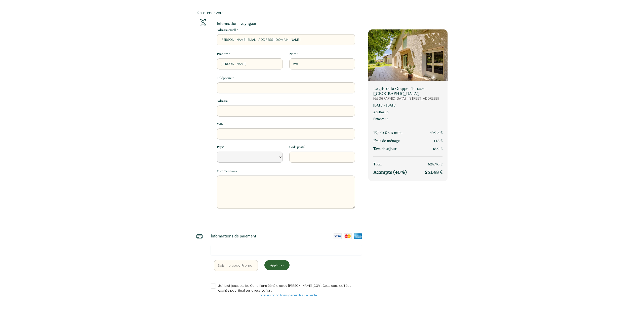
select select "Default select example"
type input "wen"
select select "Default select example"
type input "wend"
select select "Default select example"
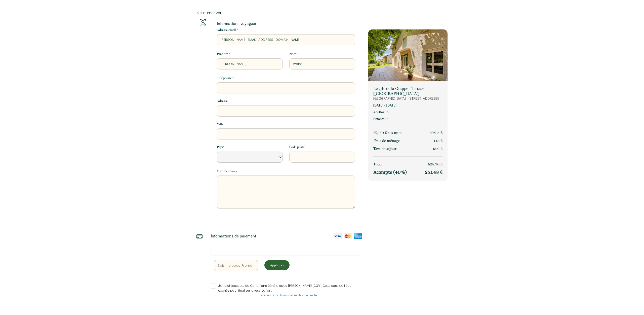
type input "wendl"
select select "Default select example"
type input "wendli"
select select "Default select example"
type input "wendlin"
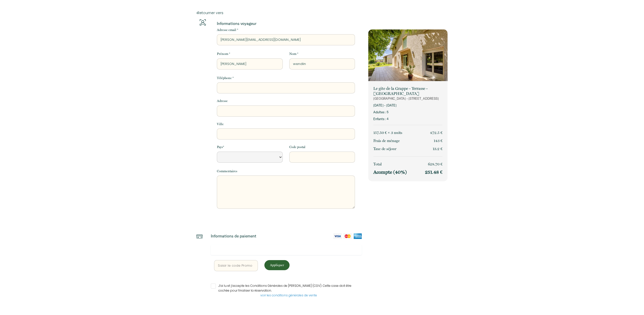
select select "Default select example"
type input "wendling"
select select "Default select example"
type input "wendling"
click at [308, 89] on input "Téléphone *" at bounding box center [286, 87] width 138 height 11
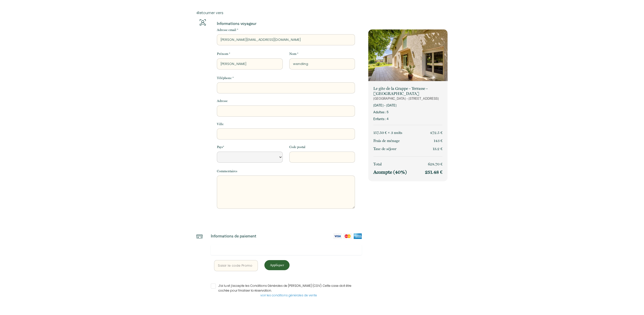
type input "0"
select select "Default select example"
type input "06"
select select "Default select example"
type input "066"
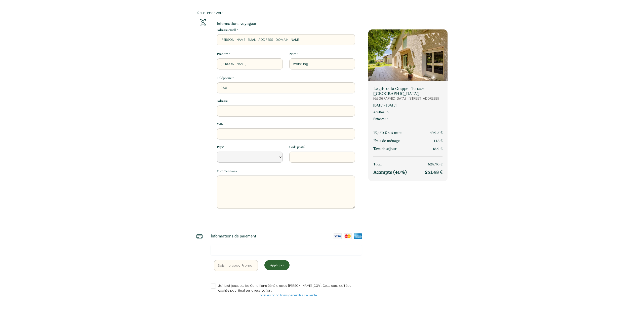
select select "Default select example"
type input "0663"
select select "Default select example"
type input "06635"
select select "Default select example"
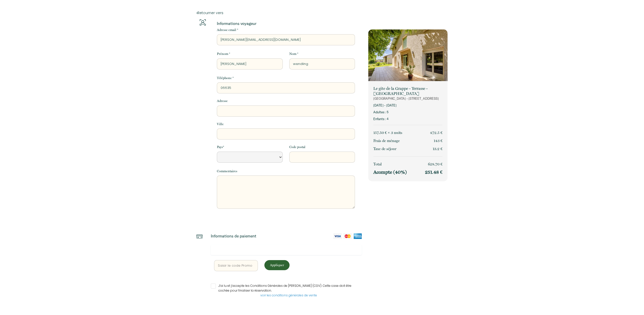
type input "066356"
select select "Default select example"
type input "0663564"
select select "Default select example"
type input "06635644"
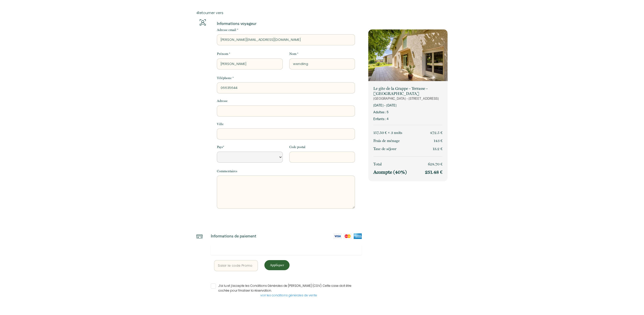
select select "Default select example"
type input "066356448"
select select "Default select example"
type input "0663564488"
select select "Default select example"
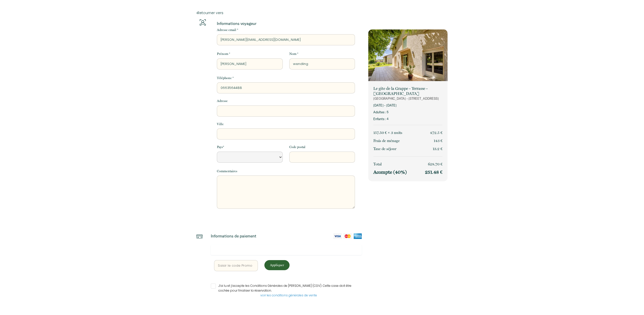
type input "0663564488"
click at [272, 111] on input "Adresse" at bounding box center [286, 110] width 138 height 11
type input "3"
select select "Default select example"
type input "32"
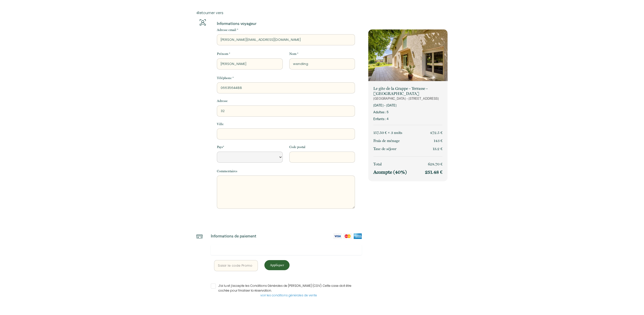
select select "Default select example"
type input "329"
select select "Default select example"
type input "329"
select select "Default select example"
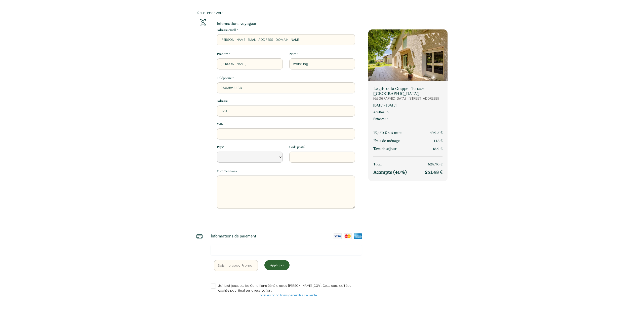
type input "329 c"
select select "Default select example"
type input "329 ch"
select select "Default select example"
type input "329 che"
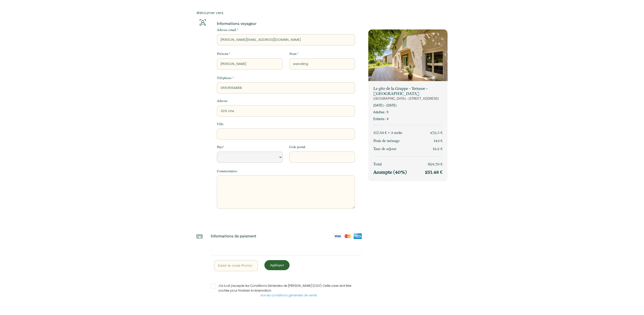
select select "Default select example"
type input "329 chem"
select select "Default select example"
type input "329 chemi"
select select "Default select example"
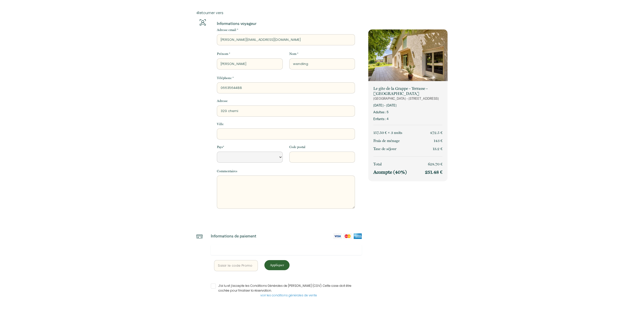
type input "329 chemin"
select select "Default select example"
type input "329 chemin"
select select "Default select example"
type input "[STREET_ADDRESS]"
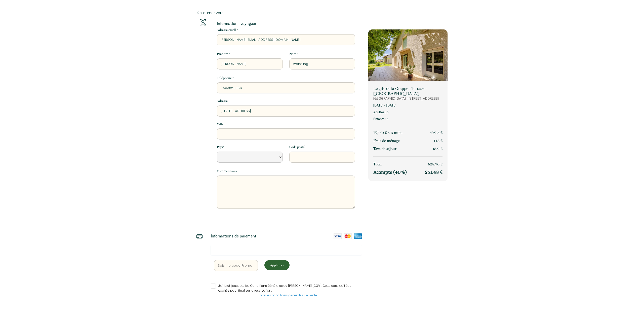
select select "Default select example"
type input "329 chemin de"
select select "Default select example"
type input "329 chemin de"
select select "Default select example"
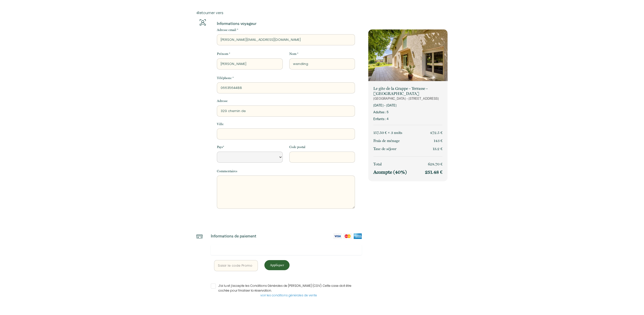
type input "329 chemin de l"
select select "Default select example"
type input "[STREET_ADDRESS]"
select select "Default select example"
type input "[STREET_ADDRESS]"
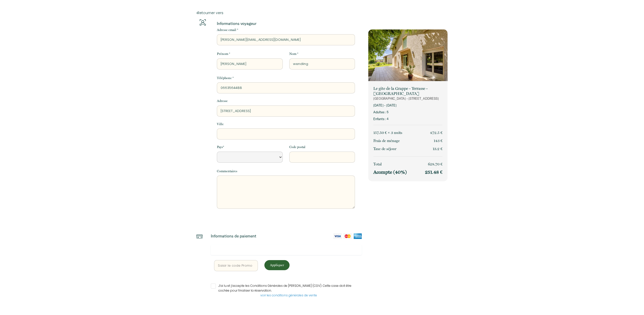
select select "Default select example"
type input "[STREET_ADDRESS]"
select select "Default select example"
type input "[STREET_ADDRESS]"
select select "Default select example"
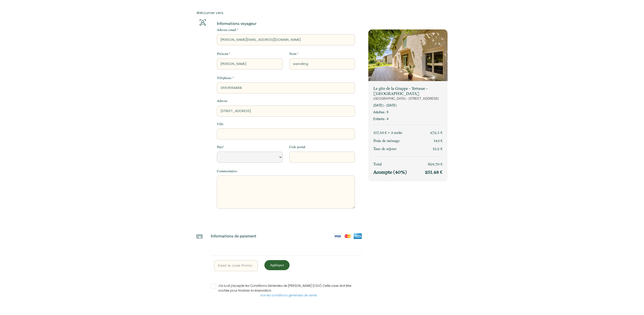
type input "329 chemin de la com"
select select "Default select example"
type input "[STREET_ADDRESS] comb"
select select "Default select example"
type input "329 chemin de la combe"
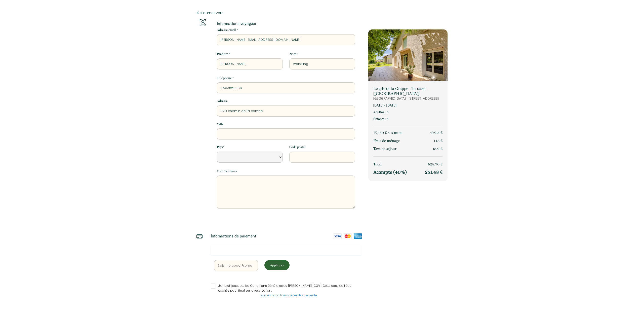
select select "Default select example"
type input "329 chemin de la combe"
select select "Default select example"
type input "329 chemin de la combe d"
select select "Default select example"
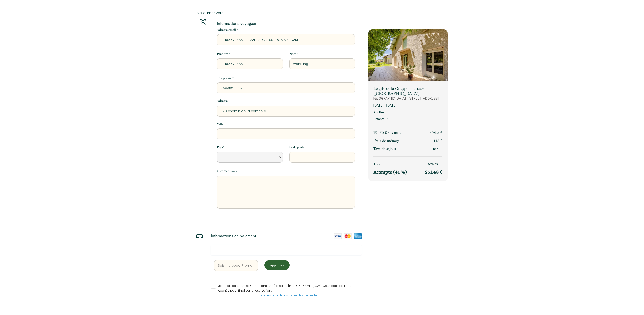
type input "329 chemin de la combe de"
select select "Default select example"
type input "329 chemin de la combe de"
select select "Default select example"
type input "329 chemin de la combe de g"
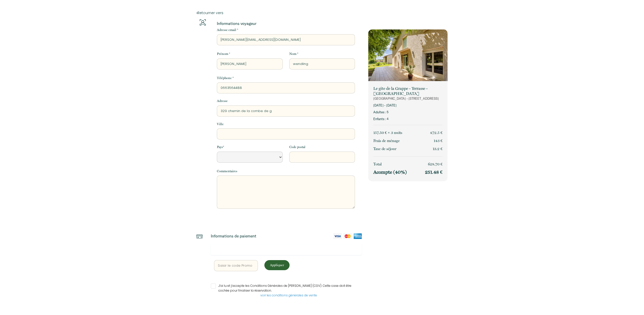
select select "Default select example"
type input "329 chemin de la combe de ga"
select select "Default select example"
type input "329 chemin de la combe de gal"
select select "Default select example"
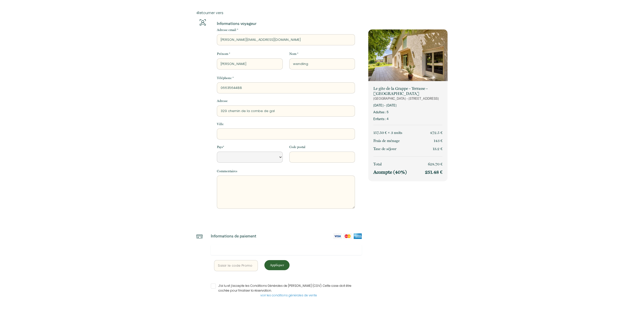
type input "329 chemin de la combe de gala"
select select "Default select example"
type input "329 chemin de la combe de galan"
select select "Default select example"
type input "329 chemin de la combe de galan"
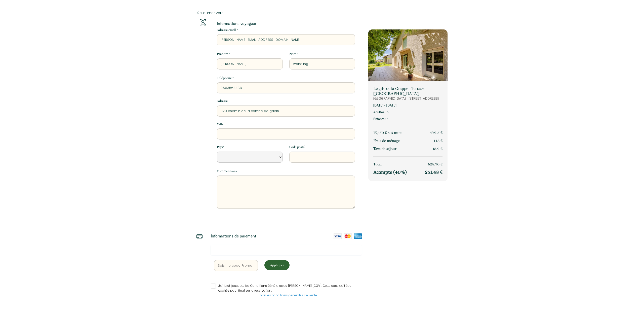
click at [274, 132] on input "Ville" at bounding box center [286, 133] width 138 height 11
type input "g"
select select "Default select example"
type input "ga"
select select "Default select example"
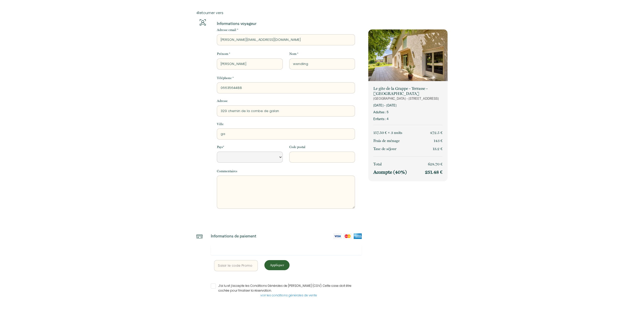
type input "gai"
select select "Default select example"
type input "[PERSON_NAME]"
select select "Default select example"
type input "gaill"
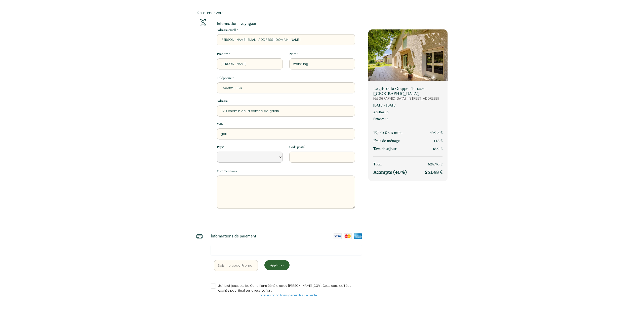
select select "Default select example"
click at [217, 151] on select "[GEOGRAPHIC_DATA] [GEOGRAPHIC_DATA] [GEOGRAPHIC_DATA] [GEOGRAPHIC_DATA] [GEOGRA…" at bounding box center [250, 156] width 66 height 11
click option "[GEOGRAPHIC_DATA]" at bounding box center [0, 0] width 0 height 0
click at [309, 156] on input "Code postal" at bounding box center [322, 156] width 66 height 11
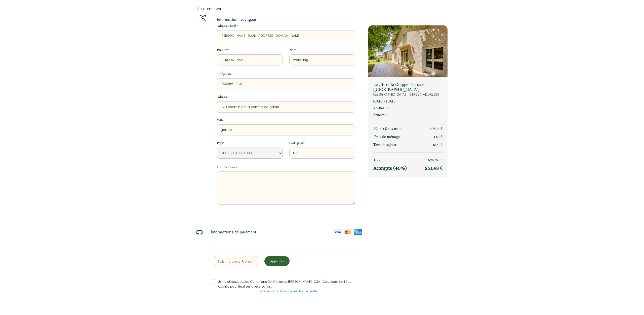
click at [214, 280] on input "J’ai lu et j’accepte les Conditions Générales de [PERSON_NAME] (CGV). Cette cas…" at bounding box center [286, 281] width 151 height 5
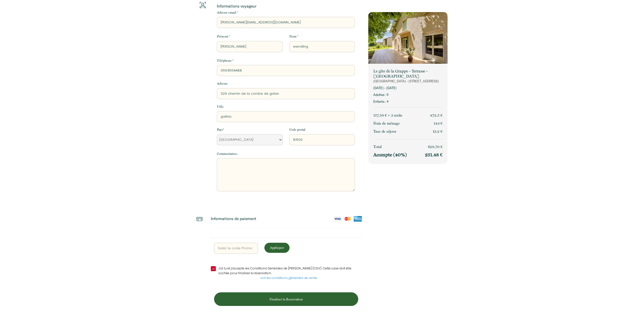
click at [292, 297] on p "Finaliser la Reservation" at bounding box center [286, 298] width 141 height 5
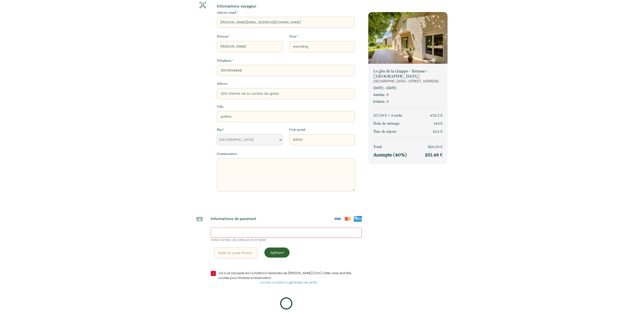
scroll to position [16, 0]
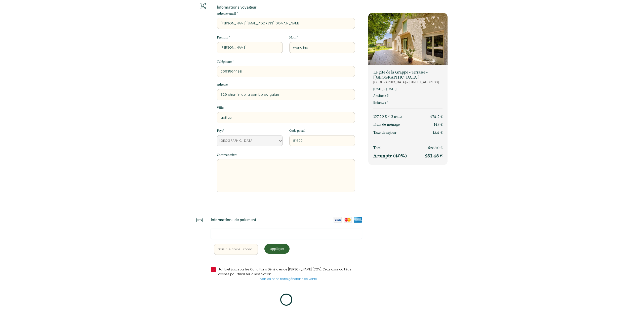
click at [281, 297] on icon at bounding box center [285, 299] width 17 height 17
click at [282, 246] on p "Appliquer" at bounding box center [277, 248] width 22 height 5
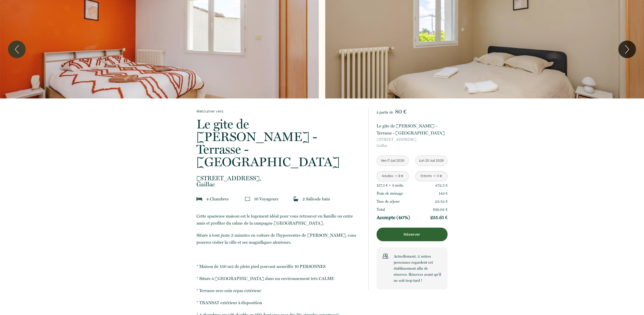
click at [395, 176] on link "-" at bounding box center [395, 176] width 3 height 8
click at [441, 175] on link "+" at bounding box center [440, 176] width 3 height 8
click at [441, 176] on link "+" at bounding box center [440, 176] width 3 height 8
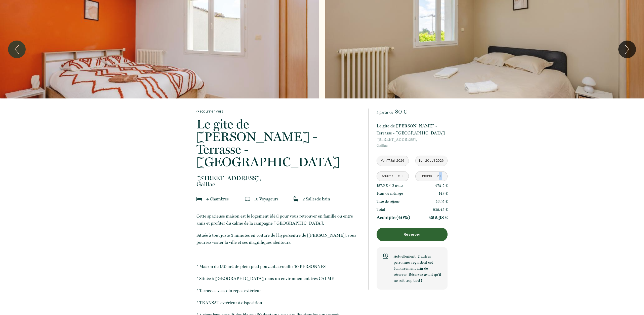
click at [441, 176] on link "+" at bounding box center [440, 176] width 3 height 8
click at [440, 176] on link "+" at bounding box center [440, 176] width 3 height 8
click at [418, 233] on p "Réserver" at bounding box center [411, 234] width 67 height 6
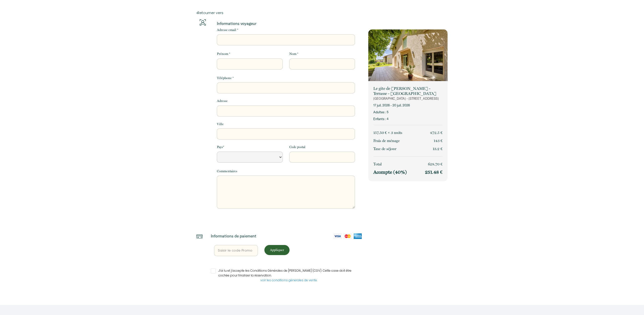
select select "Default select example"
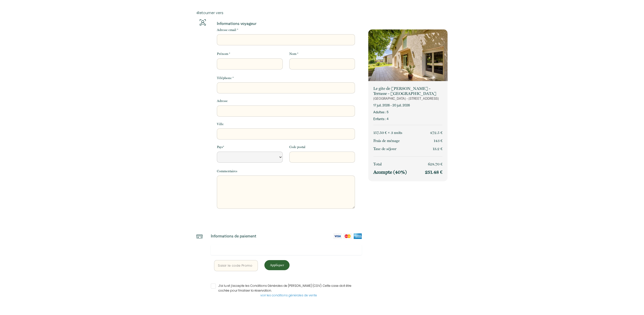
click at [269, 40] on input "Adresse email *" at bounding box center [286, 39] width 138 height 11
type input "l"
select select "Default select example"
type input "la"
select select "Default select example"
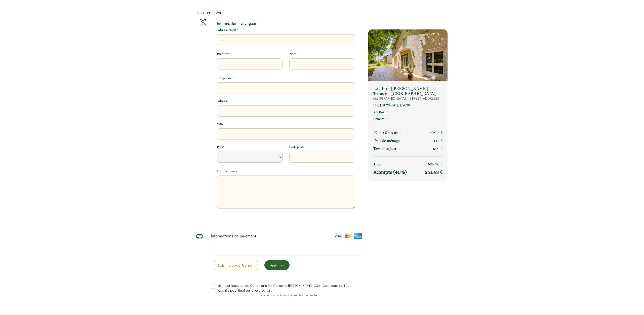
type input "lau"
select select "Default select example"
type input "laur"
select select "Default select example"
type input "laure"
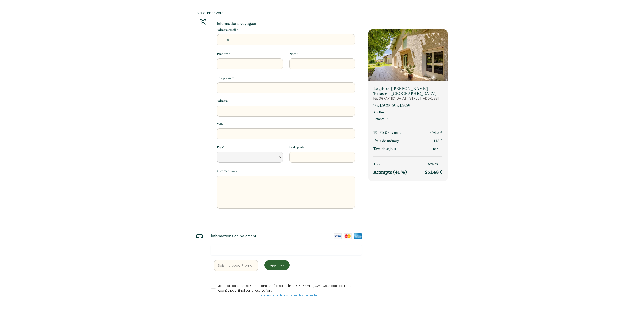
select select "Default select example"
type input "lauren"
select select "Default select example"
type input "[PERSON_NAME]"
select select "Default select example"
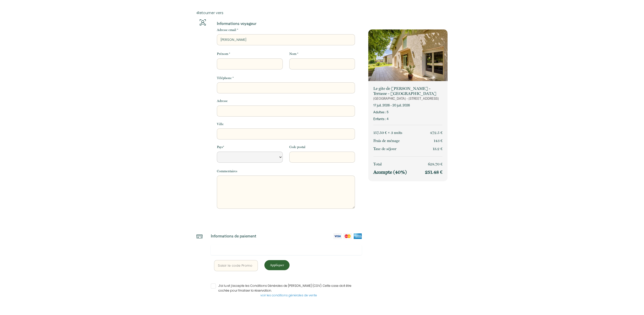
type input "[PERSON_NAME]."
select select "Default select example"
type input "[PERSON_NAME].w"
select select "Default select example"
type input "[PERSON_NAME].we"
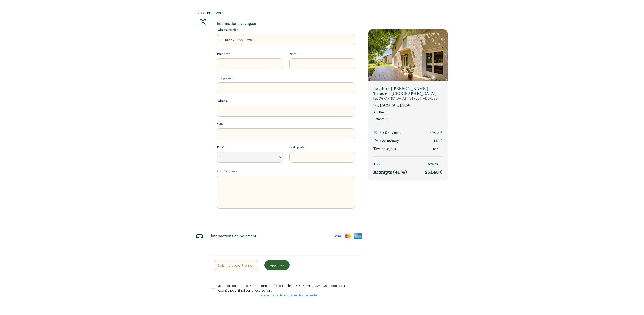
select select "Default select example"
type input "[PERSON_NAME].wen"
select select "Default select example"
type input "[PERSON_NAME].wend"
select select "Default select example"
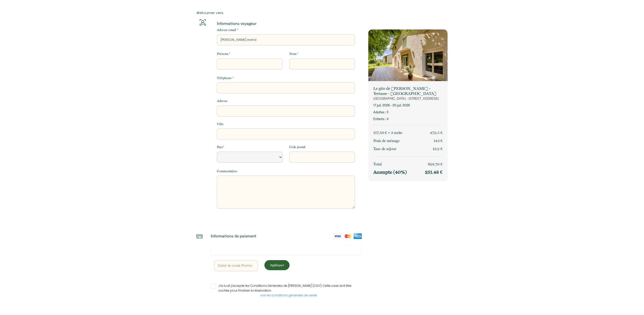
type input "[PERSON_NAME].wendl"
select select "Default select example"
type input "[PERSON_NAME].wendli"
select select "Default select example"
type input "[PERSON_NAME].wendlin"
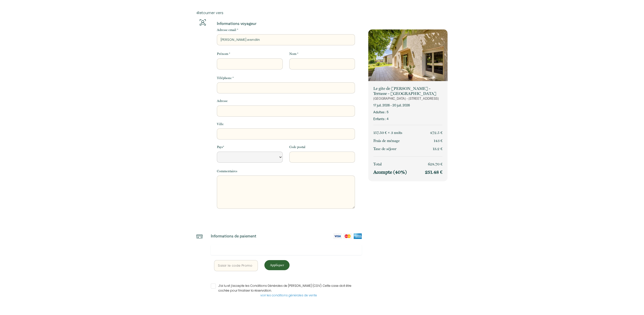
select select "Default select example"
type input "[PERSON_NAME].wendling"
select select "Default select example"
type input "[PERSON_NAME].wendling@"
select select "Default select example"
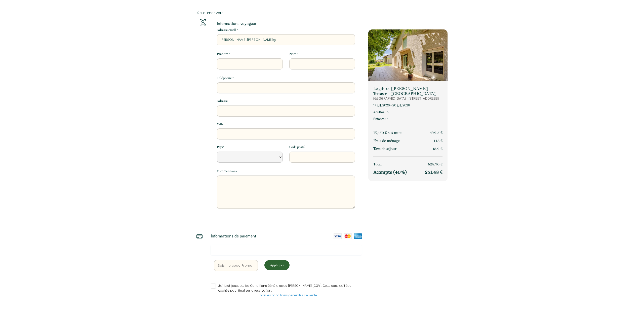
type input "[PERSON_NAME]"
select select "Default select example"
type input "[PERSON_NAME]"
select select "Default select example"
type input "[PERSON_NAME]"
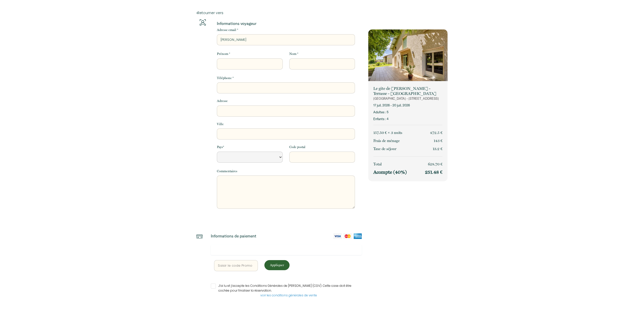
select select "Default select example"
type input "[PERSON_NAME]"
select select "Default select example"
type input "[PERSON_NAME]"
select select "Default select example"
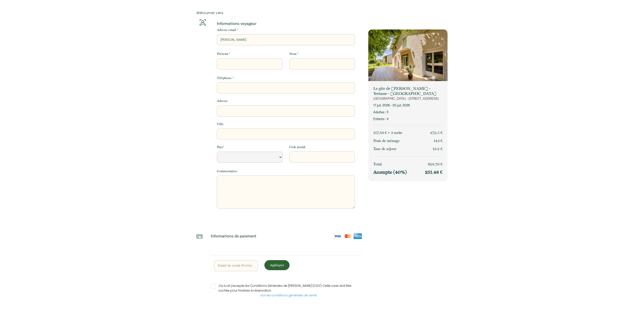
type input "[PERSON_NAME]"
select select "Default select example"
type input "[PERSON_NAME]"
select select "Default select example"
type input "[PERSON_NAME]"
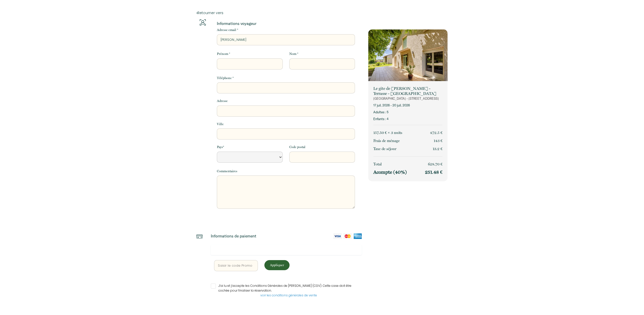
select select "Default select example"
type input "[PERSON_NAME]"
select select "Default select example"
type input "[PERSON_NAME]"
select select "Default select example"
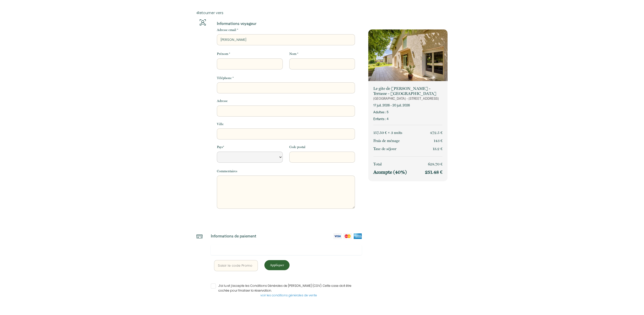
type input "[PERSON_NAME]"
select select "Default select example"
type input "[PERSON_NAME]."
select select "Default select example"
type input "[PERSON_NAME]"
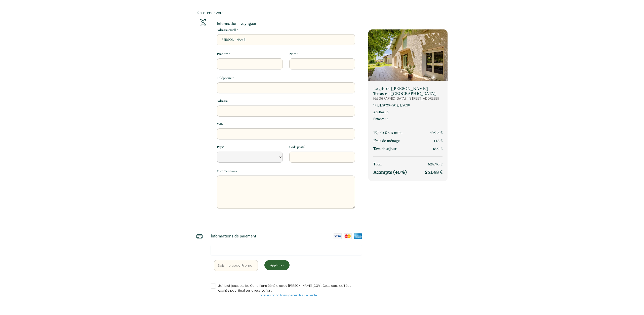
select select "Default select example"
type input "[PERSON_NAME][EMAIL_ADDRESS]"
select select "Default select example"
type input "[PERSON_NAME][EMAIL_ADDRESS]"
select select "Default select example"
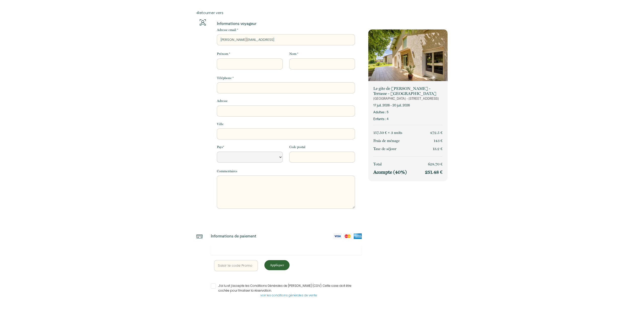
type input "[PERSON_NAME][EMAIL_ADDRESS]"
select select "Default select example"
type input "[PERSON_NAME][EMAIL_ADDRESS]."
select select "Default select example"
type input "[PERSON_NAME]@agriculture.gouv.[PERSON_NAME]"
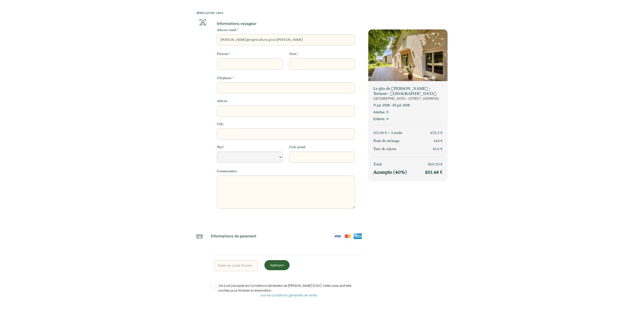
select select "Default select example"
type input "[PERSON_NAME][EMAIL_ADDRESS][DOMAIN_NAME]"
select select "Default select example"
type input "[PERSON_NAME][EMAIL_ADDRESS][DOMAIN_NAME]"
drag, startPoint x: 267, startPoint y: 66, endPoint x: 267, endPoint y: 62, distance: 4.5
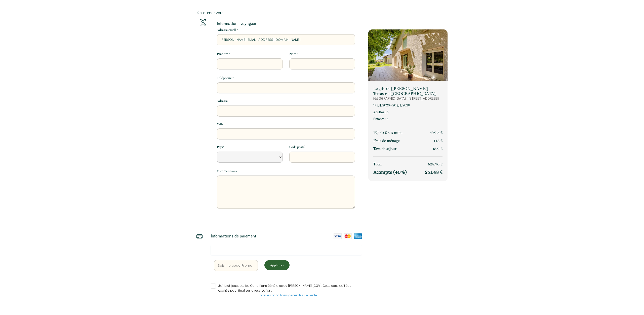
click at [267, 64] on input "Prénom *" at bounding box center [250, 63] width 66 height 11
type input "l"
select select "Default select example"
type input "la"
select select "Default select example"
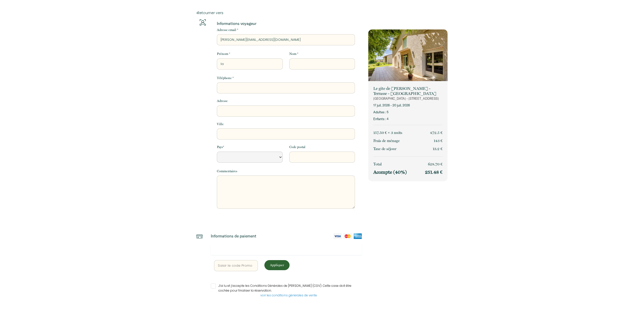
type input "lau"
select select "Default select example"
type input "laur"
select select "Default select example"
type input "laure"
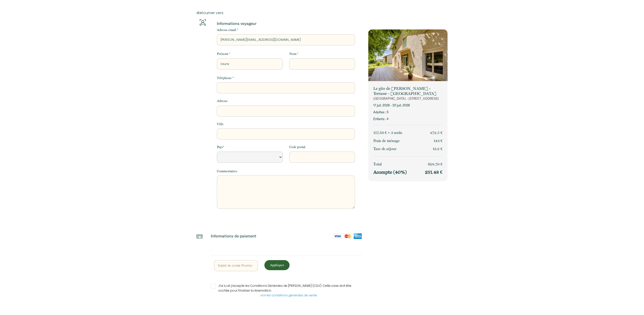
select select "Default select example"
type input "lauren"
select select "Default select example"
type input "laurent"
select select "Default select example"
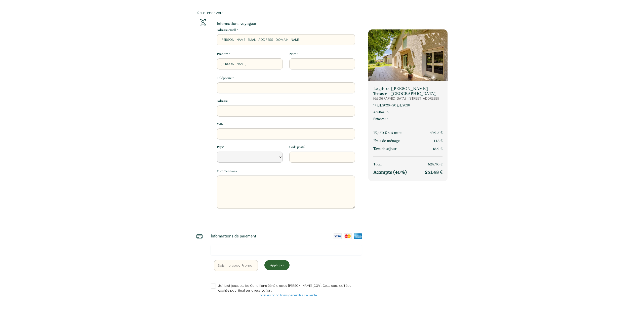
type input "laurent"
click at [316, 61] on input "Nom *" at bounding box center [322, 63] width 66 height 11
type input "w"
select select "Default select example"
type input "we"
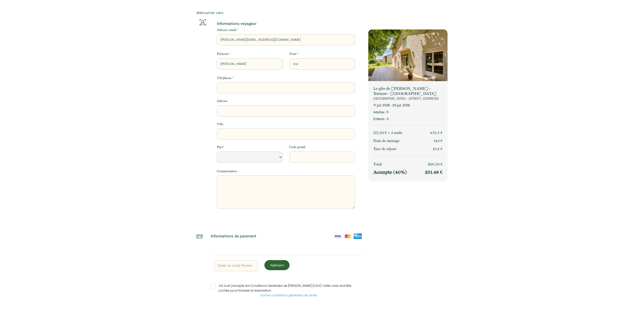
select select "Default select example"
type input "wen"
select select "Default select example"
type input "wend"
select select "Default select example"
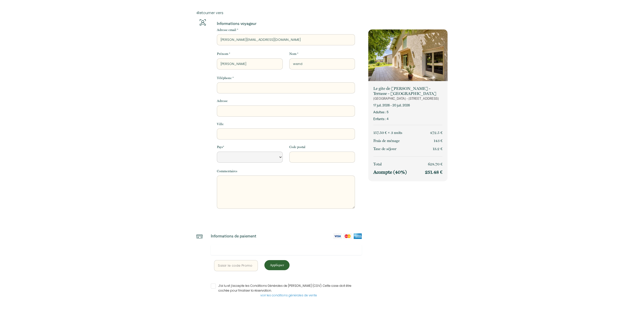
type input "wendl"
select select "Default select example"
type input "wendli"
select select "Default select example"
type input "wendlin"
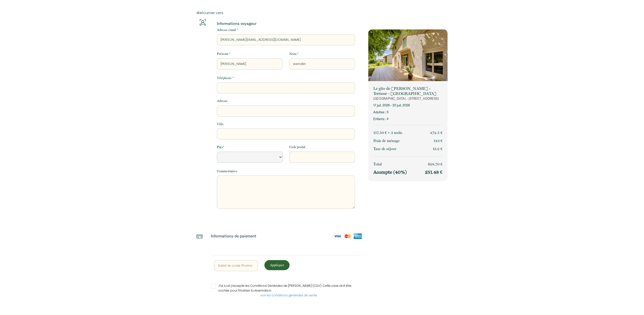
select select "Default select example"
type input "wendling"
select select "Default select example"
type input "wendling"
click at [304, 90] on input "Téléphone *" at bounding box center [286, 87] width 138 height 11
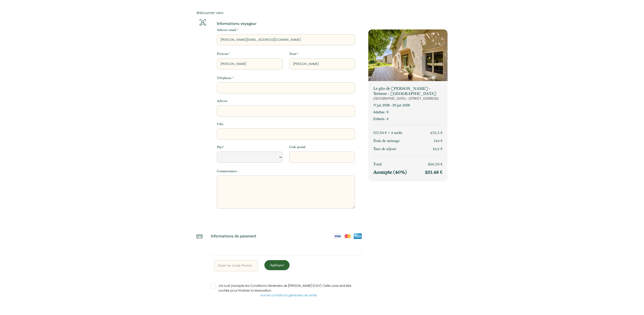
type input "0"
select select "Default select example"
type input "06"
select select "Default select example"
type input "066"
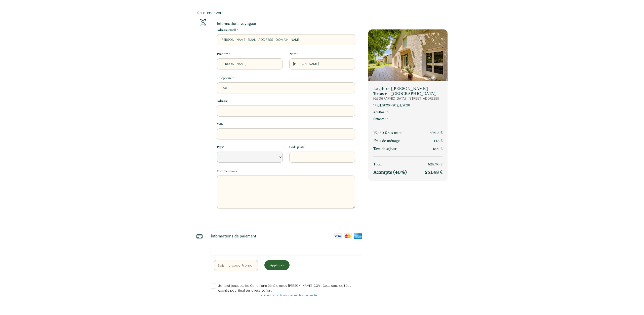
select select "Default select example"
type input "0663"
select select "Default select example"
type input "06635"
select select "Default select example"
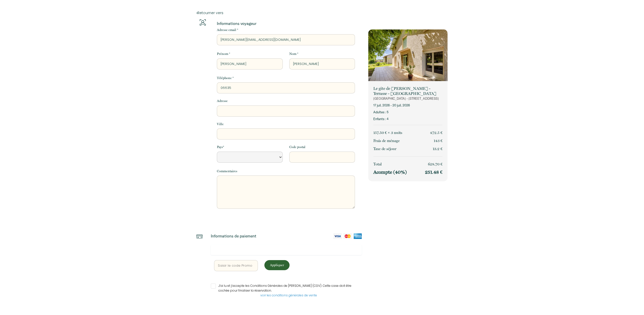
type input "066356"
select select "Default select example"
type input "0663564"
select select "Default select example"
type input "06635644"
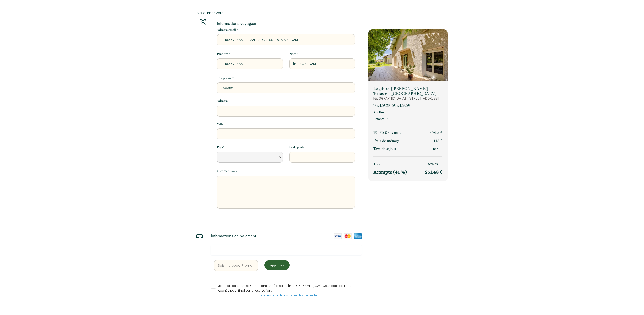
select select "Default select example"
type input "066356448"
select select "Default select example"
type input "0663564488"
select select "Default select example"
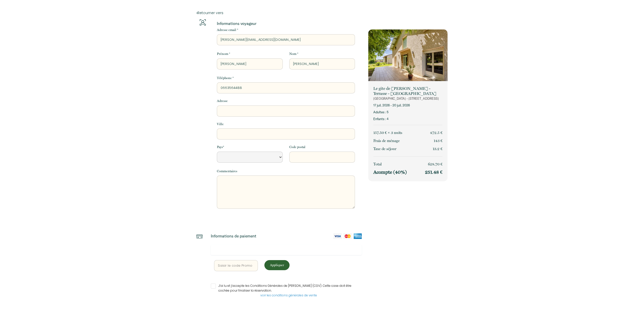
type input "0663564488"
click at [307, 110] on input "Adresse" at bounding box center [286, 110] width 138 height 11
type input "3"
select select "Default select example"
type input "32"
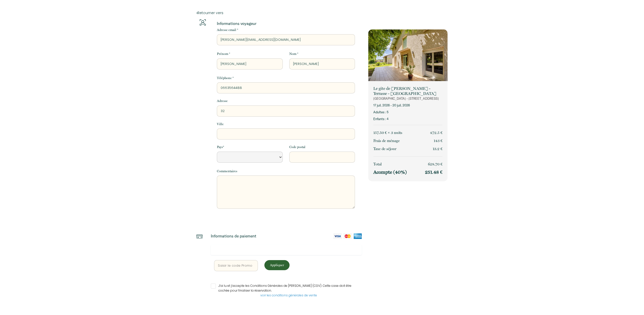
select select "Default select example"
type input "329"
select select "Default select example"
type input "329"
select select "Default select example"
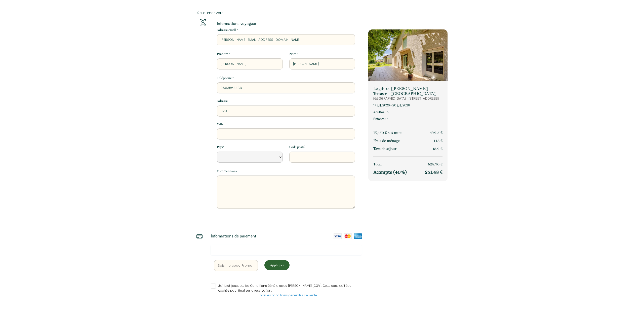
type input "329 c"
select select "Default select example"
type input "329 ch"
select select "Default select example"
type input "329 che"
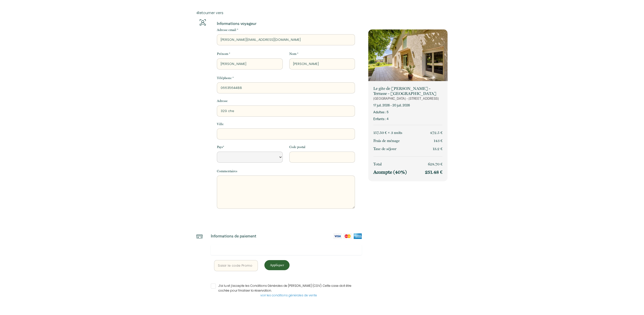
select select "Default select example"
type input "329 chem"
select select "Default select example"
type input "329 chemi"
select select "Default select example"
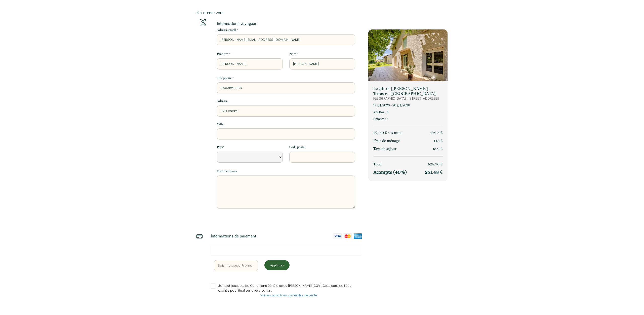
type input "329 chemin"
select select "Default select example"
type input "329 chemin"
select select "Default select example"
type input "[STREET_ADDRESS]"
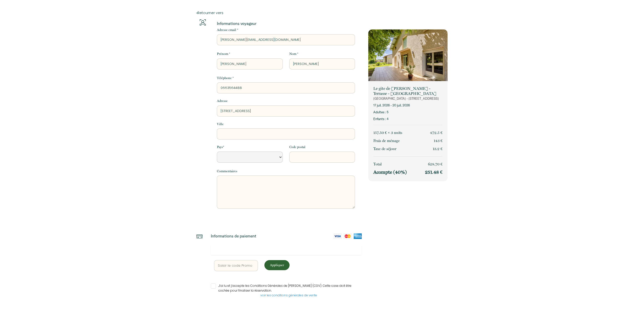
select select "Default select example"
type input "329 chemin de"
select select "Default select example"
type input "329 chemin de"
select select "Default select example"
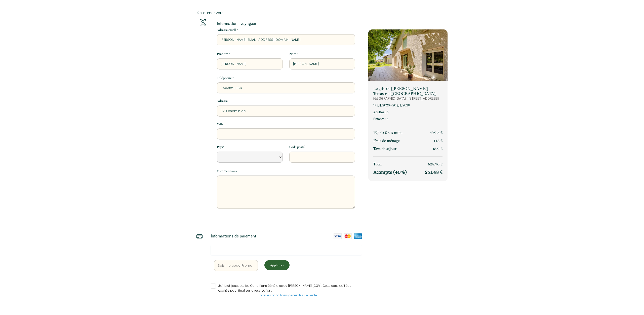
type input "329 chemin de l"
select select "Default select example"
type input "[STREET_ADDRESS]"
select select "Default select example"
type input "[STREET_ADDRESS]"
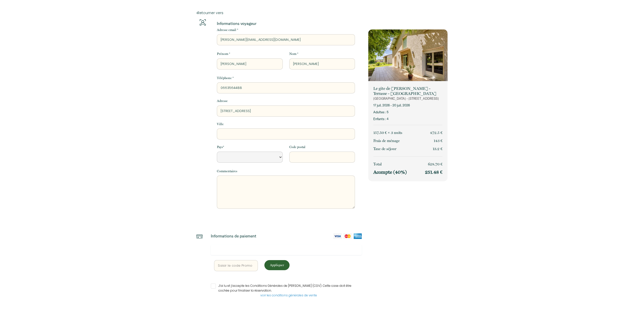
select select "Default select example"
type input "[STREET_ADDRESS]"
select select "Default select example"
type input "[STREET_ADDRESS]"
select select "Default select example"
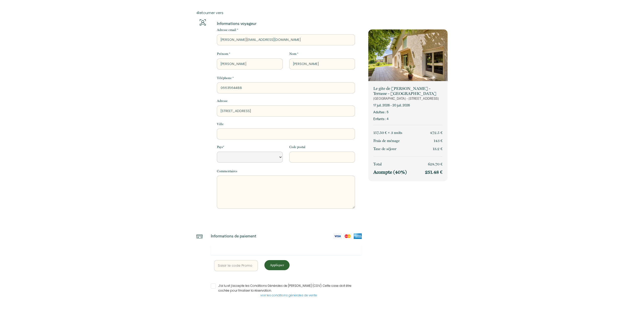
type input "329 chemin de la com"
select select "Default select example"
type input "[STREET_ADDRESS] comb"
select select "Default select example"
type input "329 chemin de la combe"
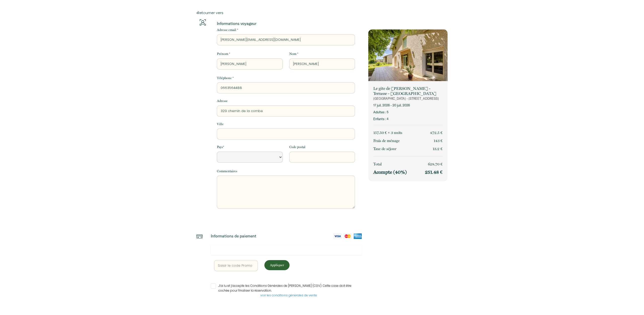
select select "Default select example"
type input "329 chemin de la combe"
select select "Default select example"
type input "329 chemin de la combe d"
select select "Default select example"
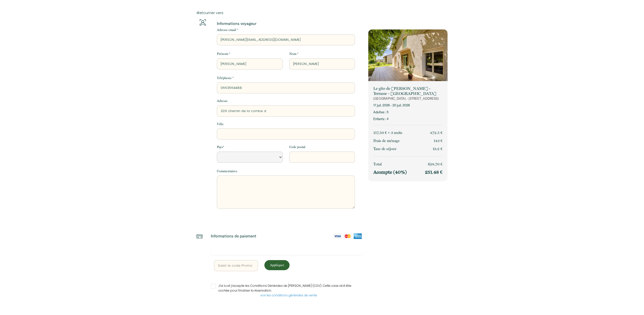
type input "329 chemin de la combe de"
select select "Default select example"
type input "329 chemin de la combe de"
select select "Default select example"
type input "329 chemin de la combe de g"
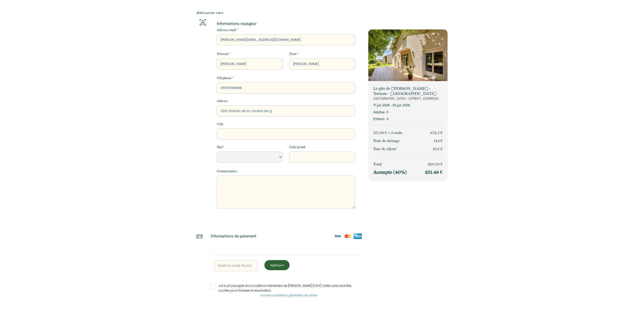
select select "Default select example"
type input "329 chemin de la combe de ga"
select select "Default select example"
type input "329 chemin de la combe de gal"
select select "Default select example"
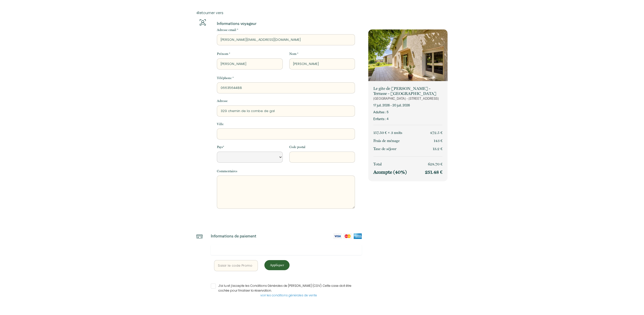
type input "329 chemin de la combe de gala"
select select "Default select example"
type input "329 chemin de la combe de galan"
select select "Default select example"
type input "329 chemin de la combe de galan"
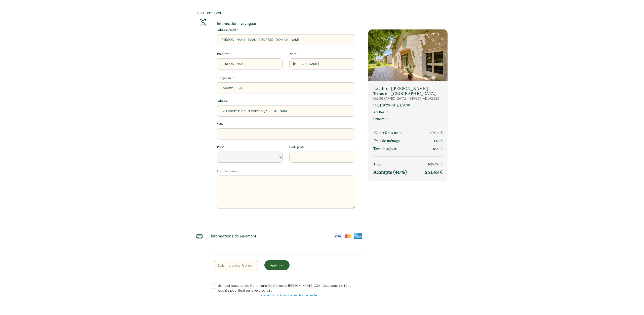
click at [307, 133] on input "Ville" at bounding box center [286, 133] width 138 height 11
type input "g"
select select "Default select example"
type input "ga"
select select "Default select example"
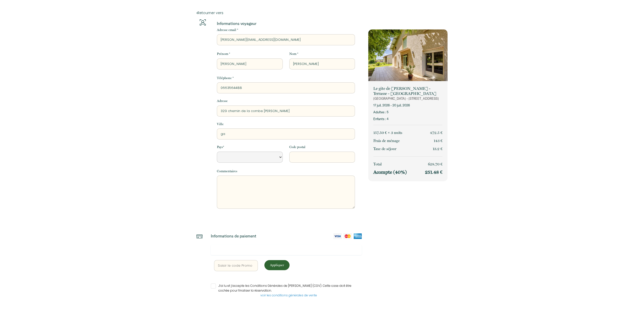
type input "gai"
select select "Default select example"
type input "[PERSON_NAME]"
select select "Default select example"
type input "gaill"
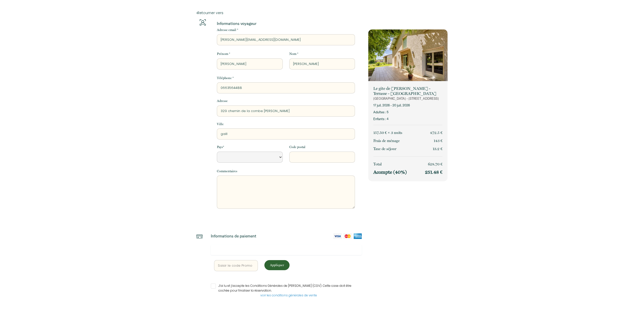
select select "Default select example"
click at [217, 151] on select "[GEOGRAPHIC_DATA] [GEOGRAPHIC_DATA] [GEOGRAPHIC_DATA] [GEOGRAPHIC_DATA] [GEOGRA…" at bounding box center [250, 156] width 66 height 11
click option "[GEOGRAPHIC_DATA]" at bounding box center [0, 0] width 0 height 0
click at [298, 157] on input "Code postal" at bounding box center [322, 156] width 66 height 11
click at [214, 285] on input "J’ai lu et j’accepte les Conditions Générales de [PERSON_NAME] (CGV). Cette cas…" at bounding box center [286, 285] width 151 height 5
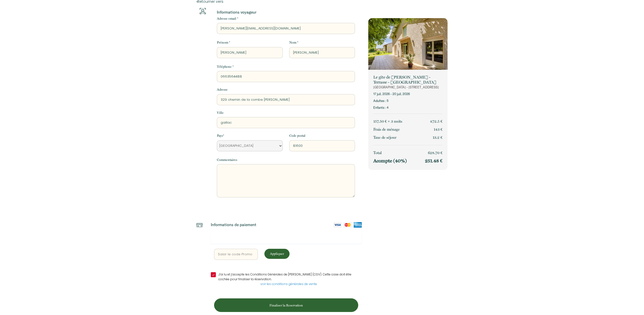
scroll to position [17, 0]
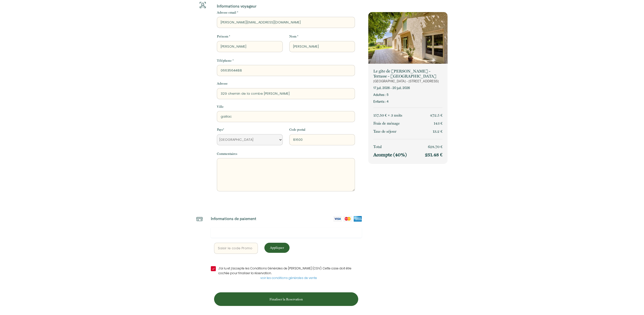
click at [285, 296] on p "Finaliser la Reservation" at bounding box center [286, 298] width 141 height 5
click at [281, 296] on p "Finaliser la Reservation" at bounding box center [286, 298] width 141 height 5
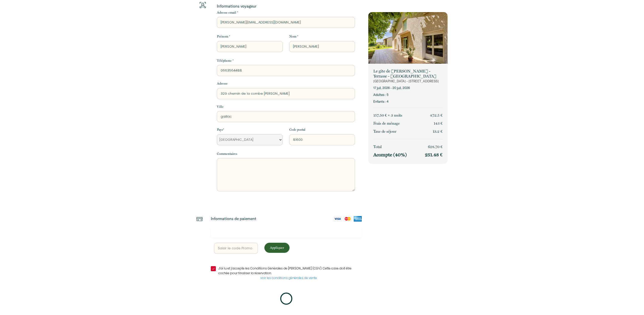
scroll to position [16, 0]
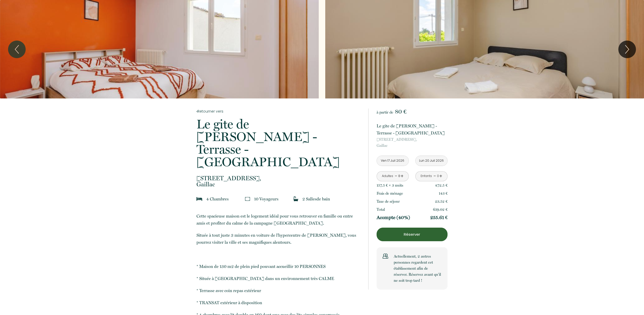
click at [395, 175] on link "-" at bounding box center [395, 176] width 3 height 8
click at [395, 176] on link "-" at bounding box center [395, 176] width 3 height 8
click at [441, 176] on link "+" at bounding box center [440, 176] width 3 height 8
click at [440, 176] on link "+" at bounding box center [440, 176] width 3 height 8
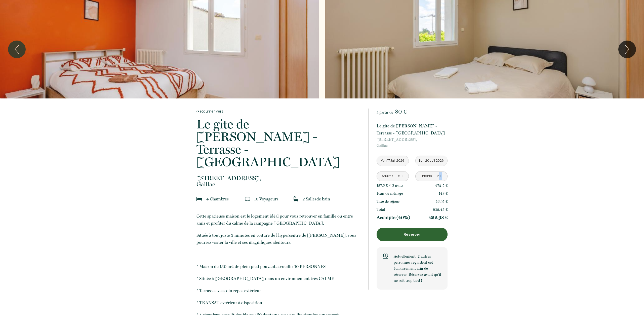
click at [440, 176] on link "+" at bounding box center [440, 176] width 3 height 8
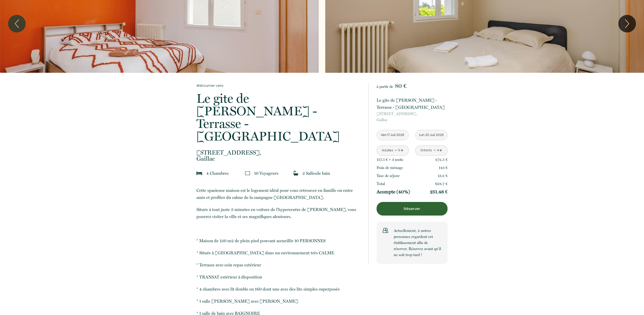
click at [418, 208] on p "Réserver" at bounding box center [411, 208] width 67 height 6
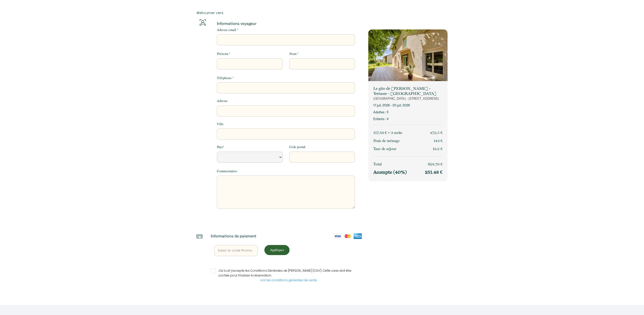
select select "Default select example"
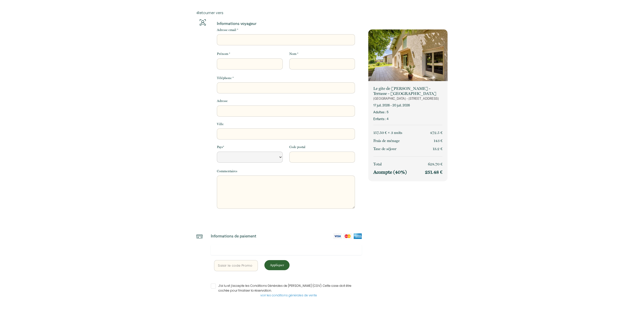
click at [290, 39] on input "Adresse email *" at bounding box center [286, 39] width 138 height 11
type input "l"
select select "Default select example"
type input "li"
select select "Default select example"
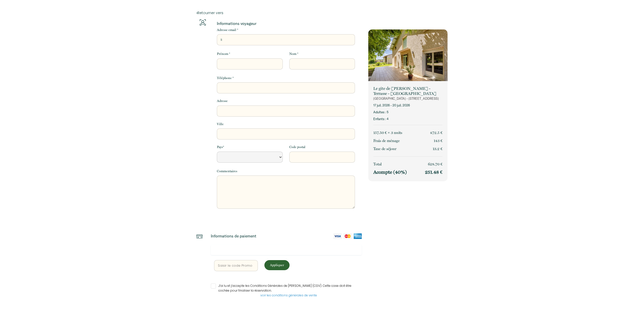
type input "l"
select select "Default select example"
type input "lj"
select select "Default select example"
type input "lj."
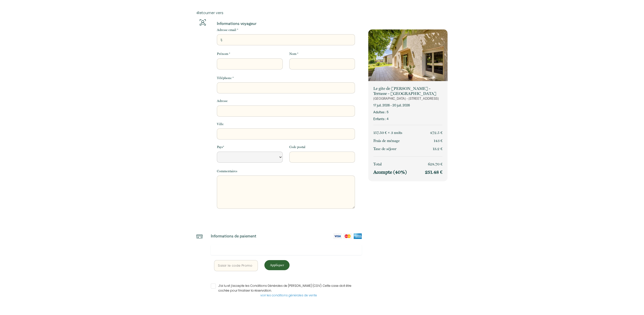
select select "Default select example"
type input "lj.w"
select select "Default select example"
type input "lj.we"
select select "Default select example"
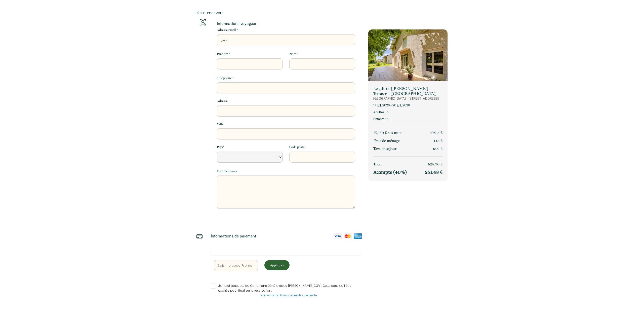
type input "lj.wen"
select select "Default select example"
type input "lj.wend"
select select "Default select example"
type input "lj.wendl"
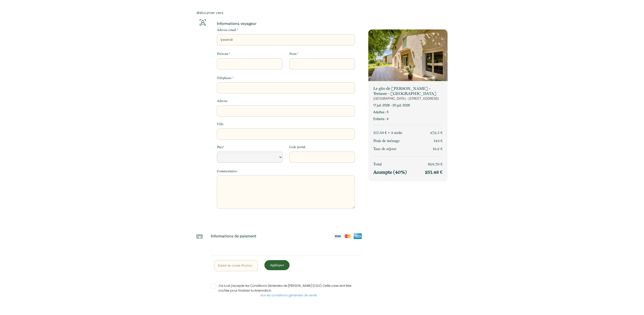
select select "Default select example"
type input "lj.wendli"
select select "Default select example"
type input "lj.wendlin"
select select "Default select example"
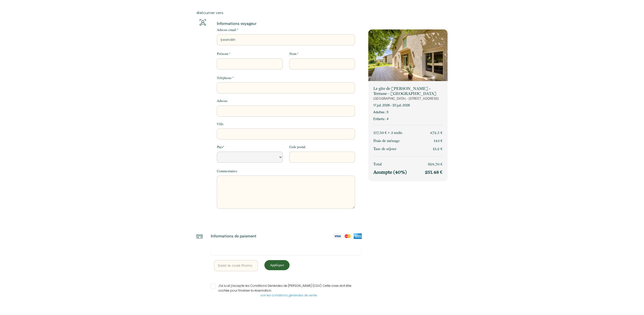
type input "lj.[PERSON_NAME]"
select select "Default select example"
type input "lj.[PERSON_NAME]@"
select select "Default select example"
type input "lj.[PERSON_NAME]@w"
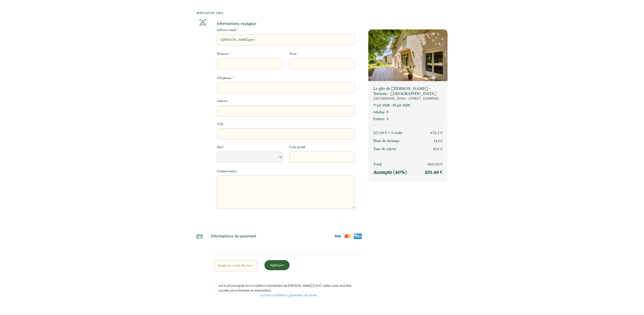
select select "Default select example"
type input "lj.[PERSON_NAME]@wa"
select select "Default select example"
type input "lj.[PERSON_NAME]@wan"
select select "Default select example"
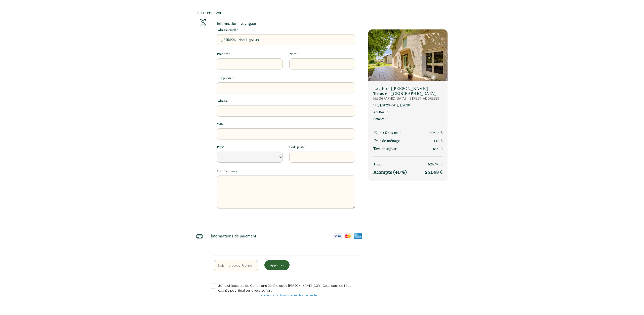
type input "lj.[PERSON_NAME]@wana"
select select "Default select example"
type input "lj.[PERSON_NAME]@wanad"
select select "Default select example"
type input "lj.[PERSON_NAME]@wanado"
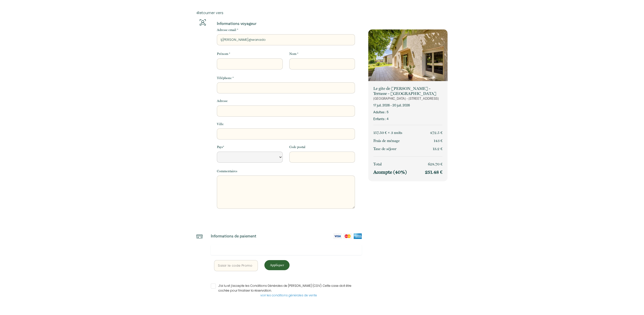
select select "Default select example"
type input "[EMAIL_ADDRESS][PERSON_NAME]"
select select "Default select example"
type input "[EMAIL_ADDRESS][PERSON_NAME]."
select select "Default select example"
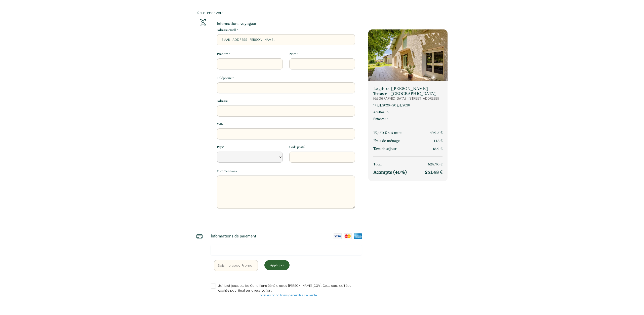
type input "lj.[PERSON_NAME]@wanadoo.f"
select select "Default select example"
type input "[EMAIL_ADDRESS][PERSON_NAME][DOMAIN_NAME]"
select select "Default select example"
type input "[EMAIL_ADDRESS][PERSON_NAME][DOMAIN_NAME]"
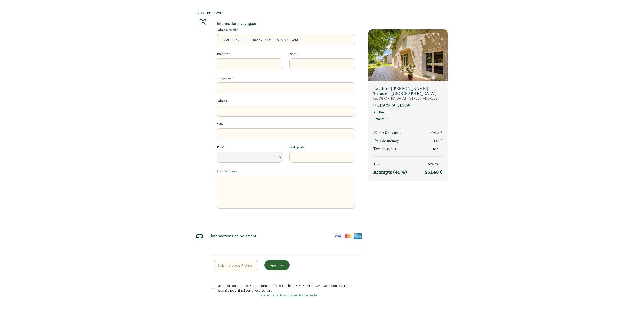
click at [275, 64] on input "Prénom *" at bounding box center [250, 63] width 66 height 11
type input "j"
select select "Default select example"
type input "jo"
select select "Default select example"
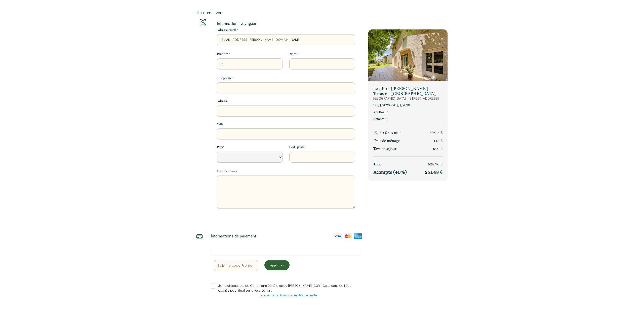
type input "[PERSON_NAME]"
select select "Default select example"
type input "[PERSON_NAME]"
select select "Default select example"
type input "joell"
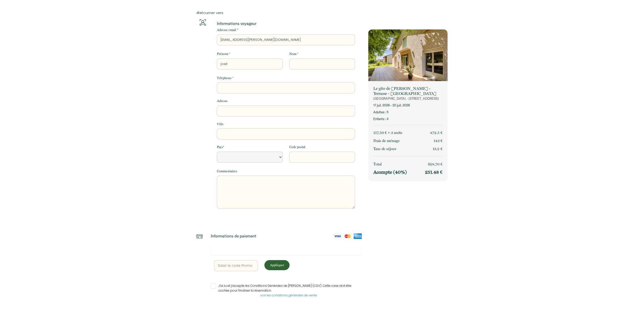
select select "Default select example"
type input "[PERSON_NAME]"
select select "Default select example"
type input "[PERSON_NAME]"
click at [316, 61] on input "Nom *" at bounding box center [322, 63] width 66 height 11
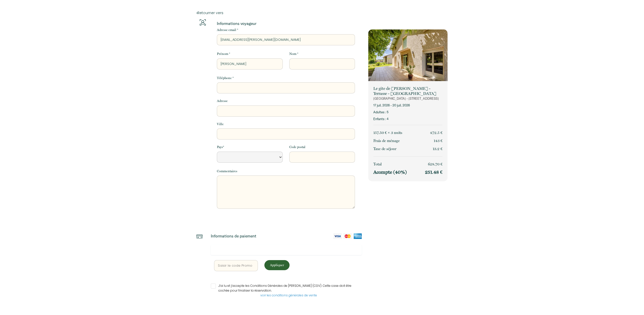
type input "w"
select select "Default select example"
type input "we"
select select "Default select example"
type input "wen"
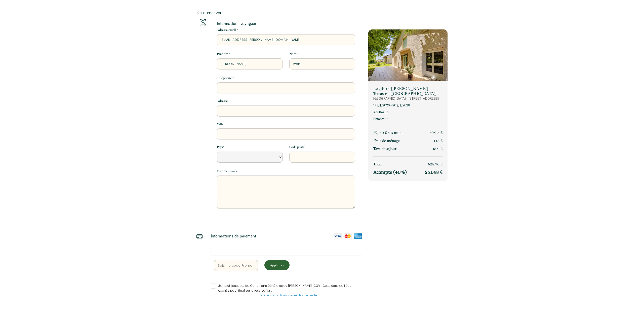
select select "Default select example"
type input "wend"
select select "Default select example"
type input "wendl"
select select "Default select example"
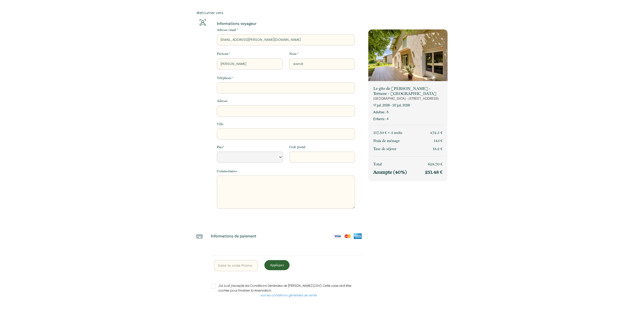
type input "wendli"
select select "Default select example"
type input "wendlin"
select select "Default select example"
type input "wendling"
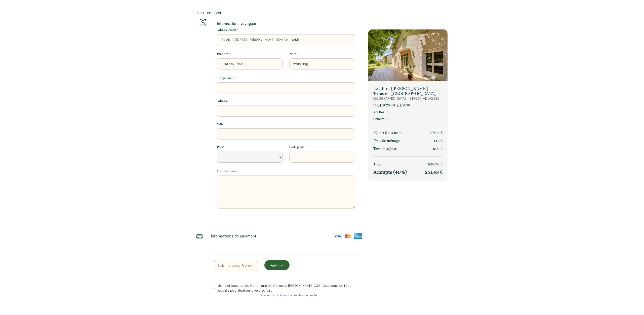
select select "Default select example"
type input "wendling"
click at [262, 90] on input "Téléphone *" at bounding box center [286, 87] width 138 height 11
type input "0"
select select "Default select example"
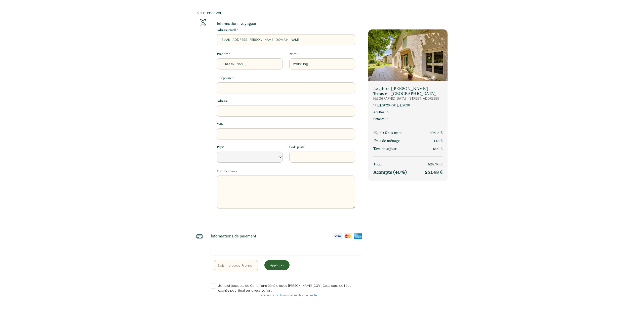
type input "06"
select select "Default select example"
type input "066"
select select "Default select example"
type input "0663"
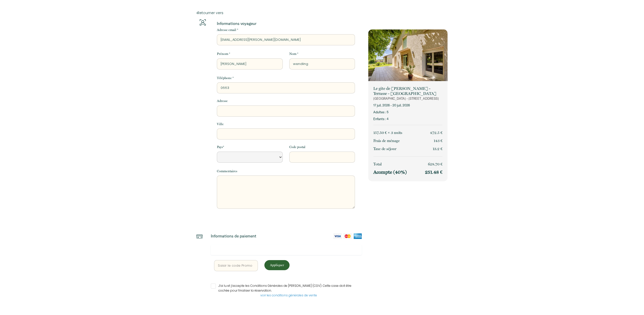
select select "Default select example"
type input "06635"
select select "Default select example"
type input "066356"
select select "Default select example"
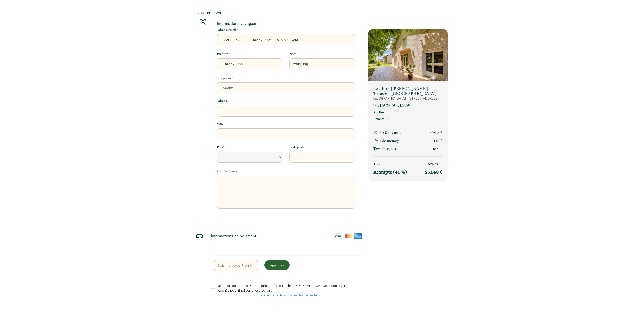
type input "0663564"
select select "Default select example"
type input "06635644"
select select "Default select example"
type input "066356448"
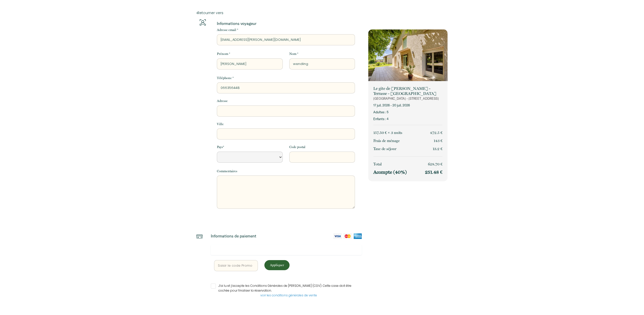
select select "Default select example"
type input "0663564488"
select select "Default select example"
type input "0663564488"
drag, startPoint x: 255, startPoint y: 114, endPoint x: 254, endPoint y: 107, distance: 7.1
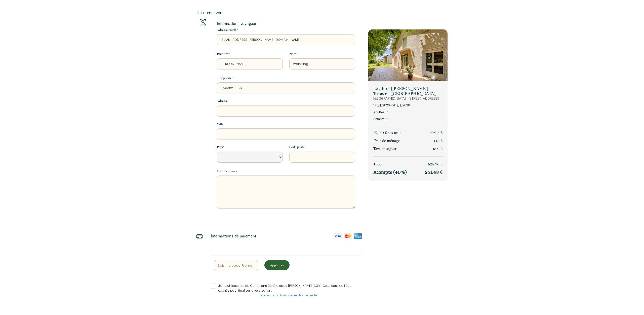
click at [255, 113] on input "Adresse" at bounding box center [286, 110] width 138 height 11
type input "3"
select select "Default select example"
type input "32"
select select "Default select example"
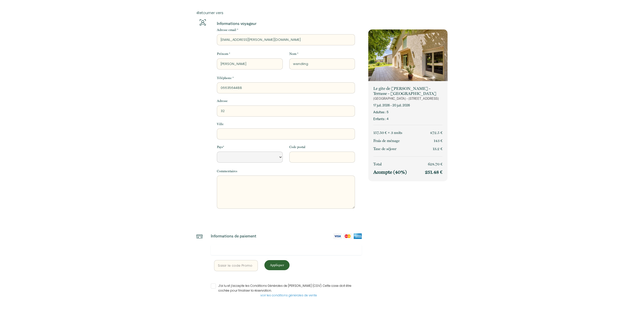
type input "329"
select select "Default select example"
type input "329"
select select "Default select example"
type input "329 c"
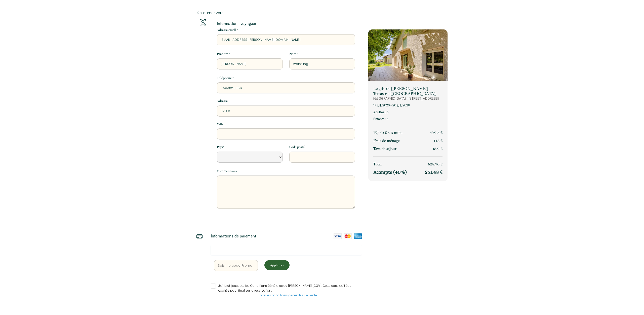
select select "Default select example"
type input "329 ch"
select select "Default select example"
type input "329 che"
select select "Default select example"
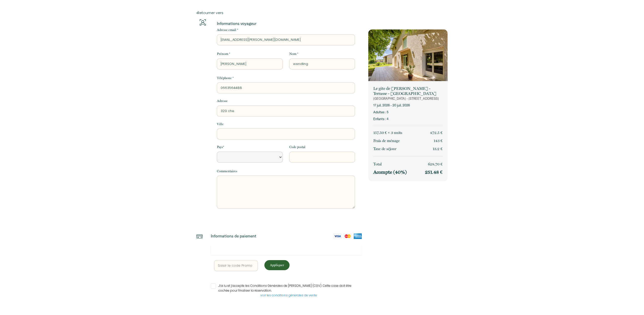
type input "329 chem"
select select "Default select example"
type input "329 chemi"
select select "Default select example"
type input "329 chemin"
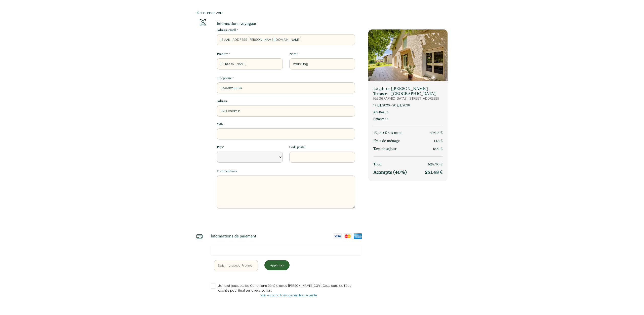
select select "Default select example"
type input "329 chemin"
select select "Default select example"
type input "[STREET_ADDRESS]"
select select "Default select example"
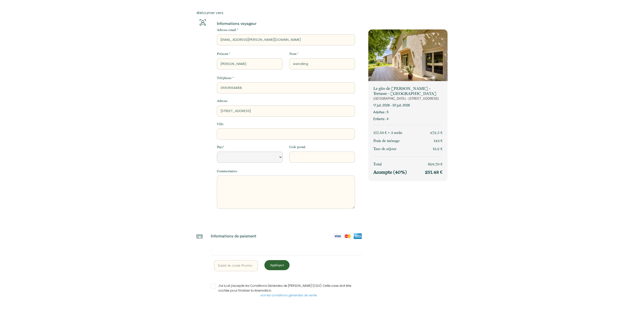
type input "329 chemin de"
select select "Default select example"
type input "329 chemin de"
select select "Default select example"
type input "329 chemin de l"
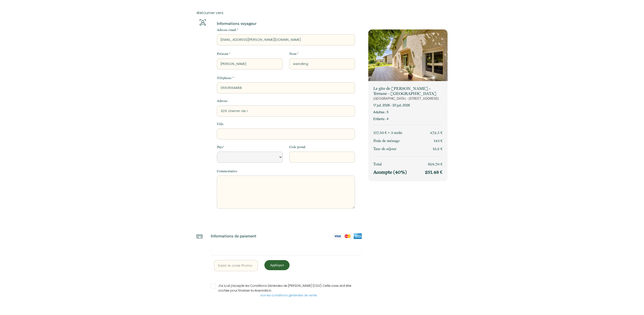
select select "Default select example"
type input "[STREET_ADDRESS]"
select select "Default select example"
type input "[STREET_ADDRESS]"
select select "Default select example"
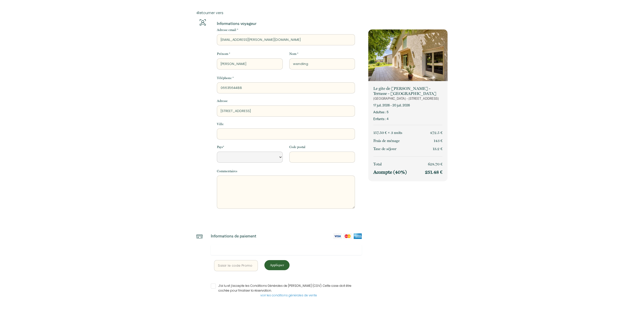
type input "[STREET_ADDRESS]"
select select "Default select example"
type input "[STREET_ADDRESS]"
select select "Default select example"
type input "329 chemin de la com"
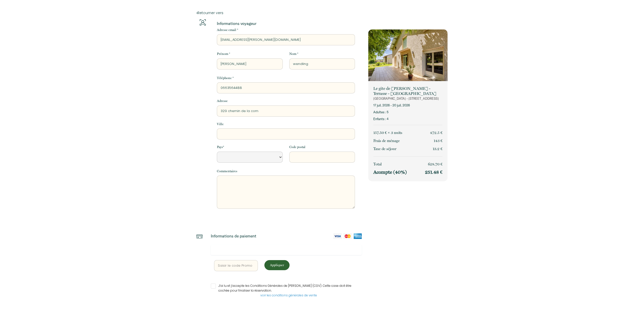
select select "Default select example"
type input "[STREET_ADDRESS] comb"
select select "Default select example"
type input "329 chemin de la combe"
select select "Default select example"
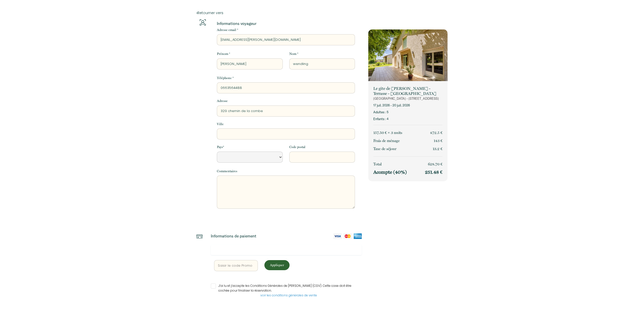
type input "329 chemin de la combe"
select select "Default select example"
type input "329 chemin de la combe d"
select select "Default select example"
type input "329 chemin de la combe de"
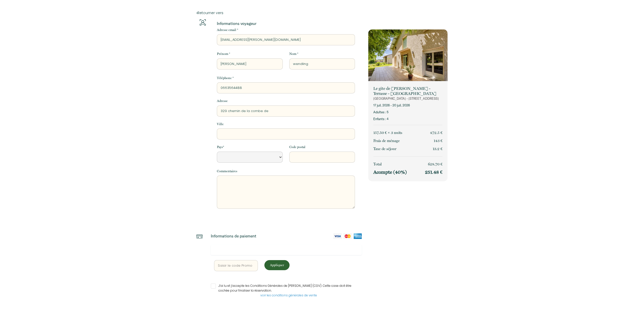
select select "Default select example"
type input "329 chemin de la combe de"
select select "Default select example"
type input "329 chemin de la combe de g"
select select "Default select example"
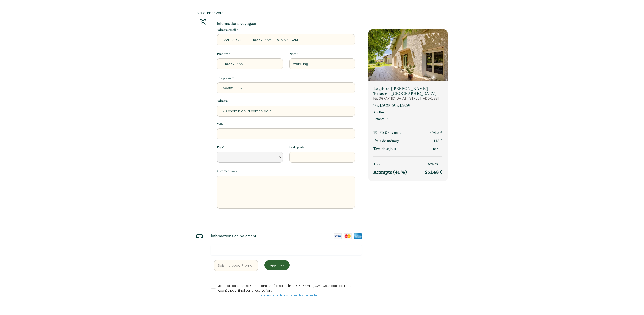
type input "329 chemin de la combe de ga"
select select "Default select example"
type input "329 chemin de la combe de gal"
select select "Default select example"
type input "329 chemin de la combe de gala"
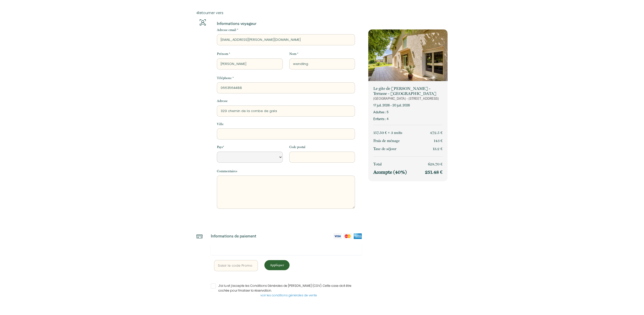
select select "Default select example"
type input "329 chemin de la combe de galan"
select select "Default select example"
type input "329 chemin de la combe de galan"
click at [269, 132] on input "Ville" at bounding box center [286, 133] width 138 height 11
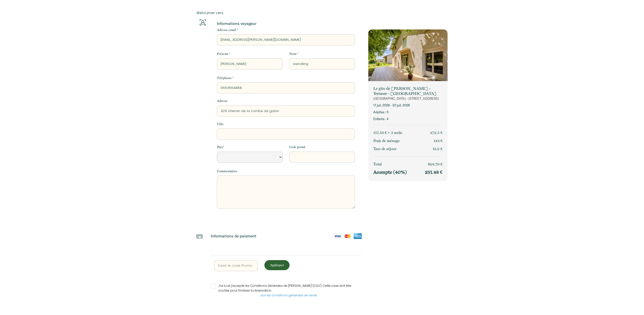
type input "g"
select select "Default select example"
type input "ga"
select select "Default select example"
type input "gai"
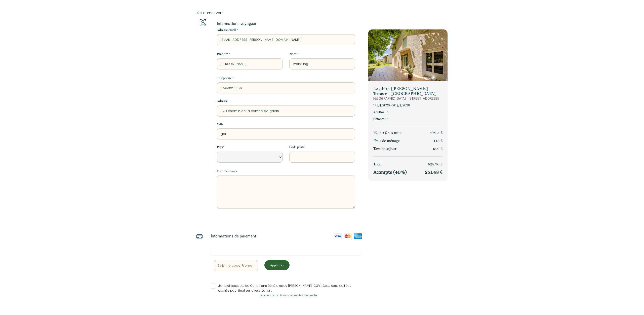
select select "Default select example"
type input "[PERSON_NAME]"
select select "Default select example"
type input "gaill"
select select "Default select example"
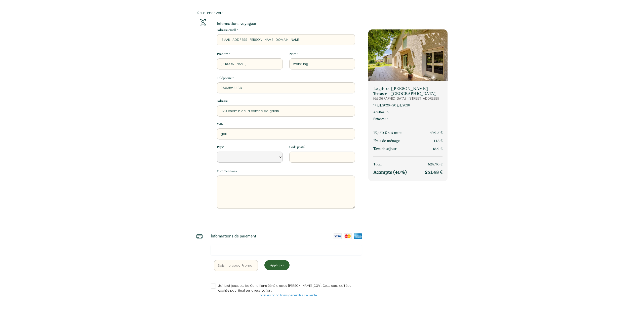
type input "gailla"
select select "Default select example"
type input "gaillac"
select select "Default select example"
type input "gaillac"
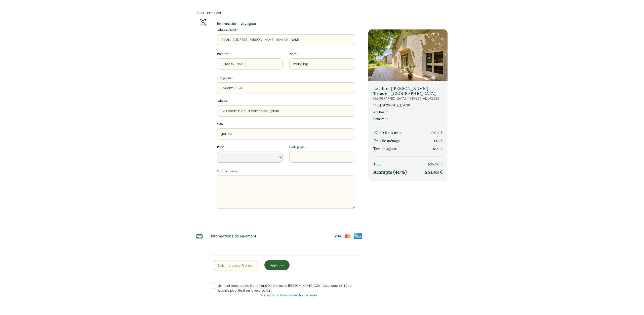
click at [217, 151] on select "[GEOGRAPHIC_DATA] [GEOGRAPHIC_DATA] [GEOGRAPHIC_DATA] [GEOGRAPHIC_DATA] [GEOGRA…" at bounding box center [250, 156] width 66 height 11
select select "FR"
click option "[GEOGRAPHIC_DATA]" at bounding box center [0, 0] width 0 height 0
click at [295, 155] on input "Code postal" at bounding box center [322, 156] width 66 height 11
type input "81600"
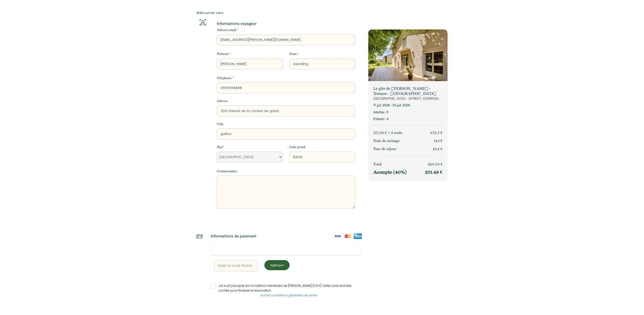
click at [213, 284] on input "J’ai lu et j’accepte les Conditions Générales de [PERSON_NAME] (CGV). Cette cas…" at bounding box center [286, 285] width 151 height 5
checkbox input "true"
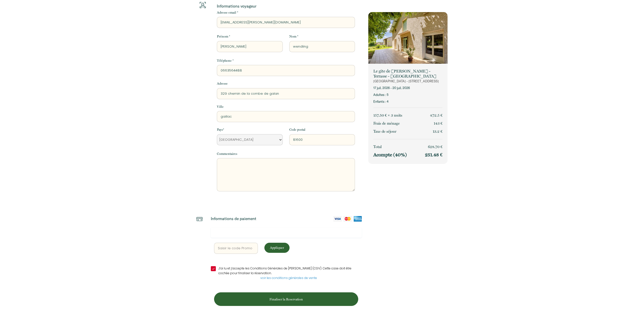
click at [287, 296] on p "Finaliser la Reservation" at bounding box center [286, 298] width 141 height 5
